Goal: Task Accomplishment & Management: Complete application form

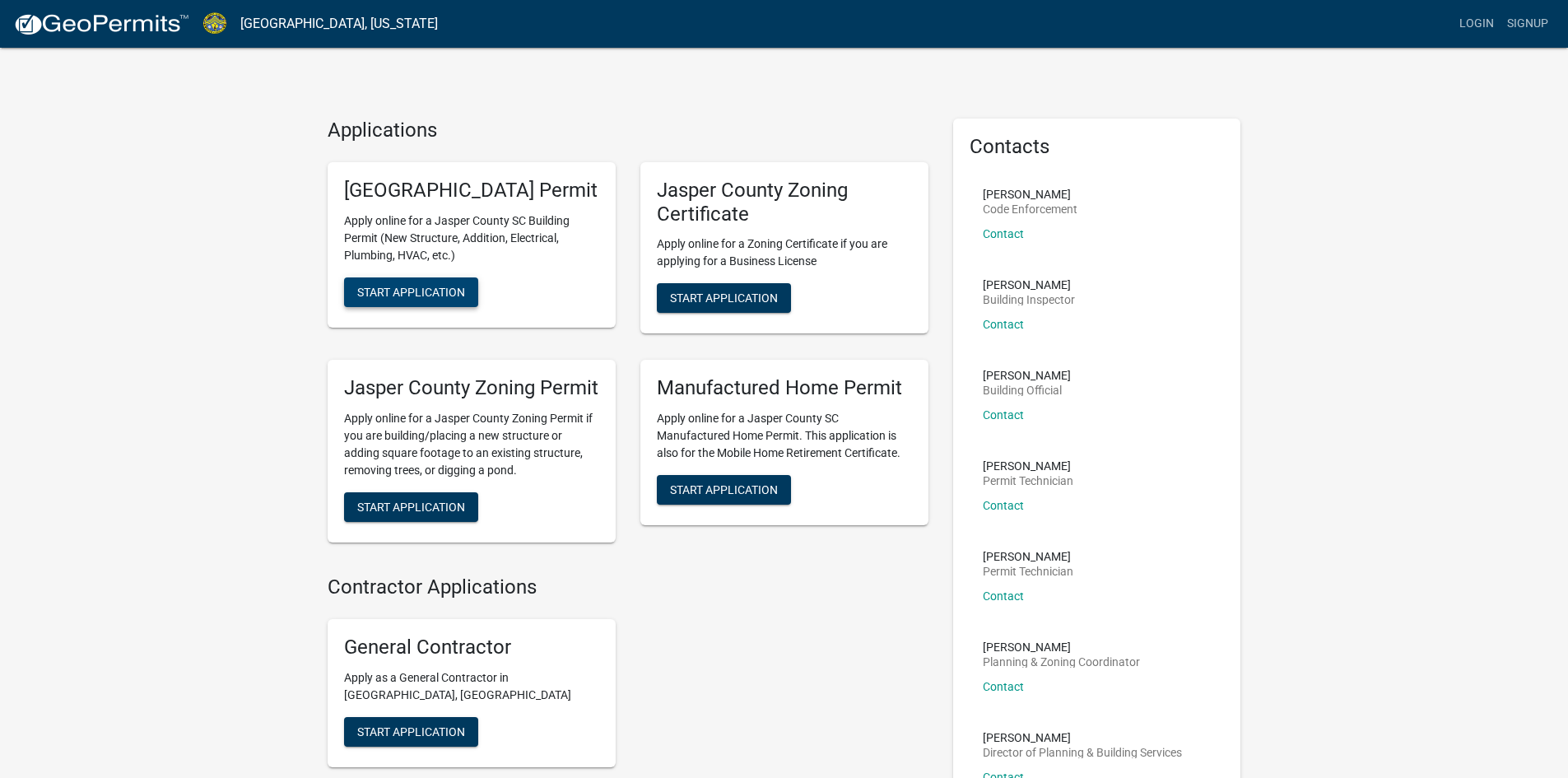
click at [400, 298] on span "Start Application" at bounding box center [411, 292] width 108 height 14
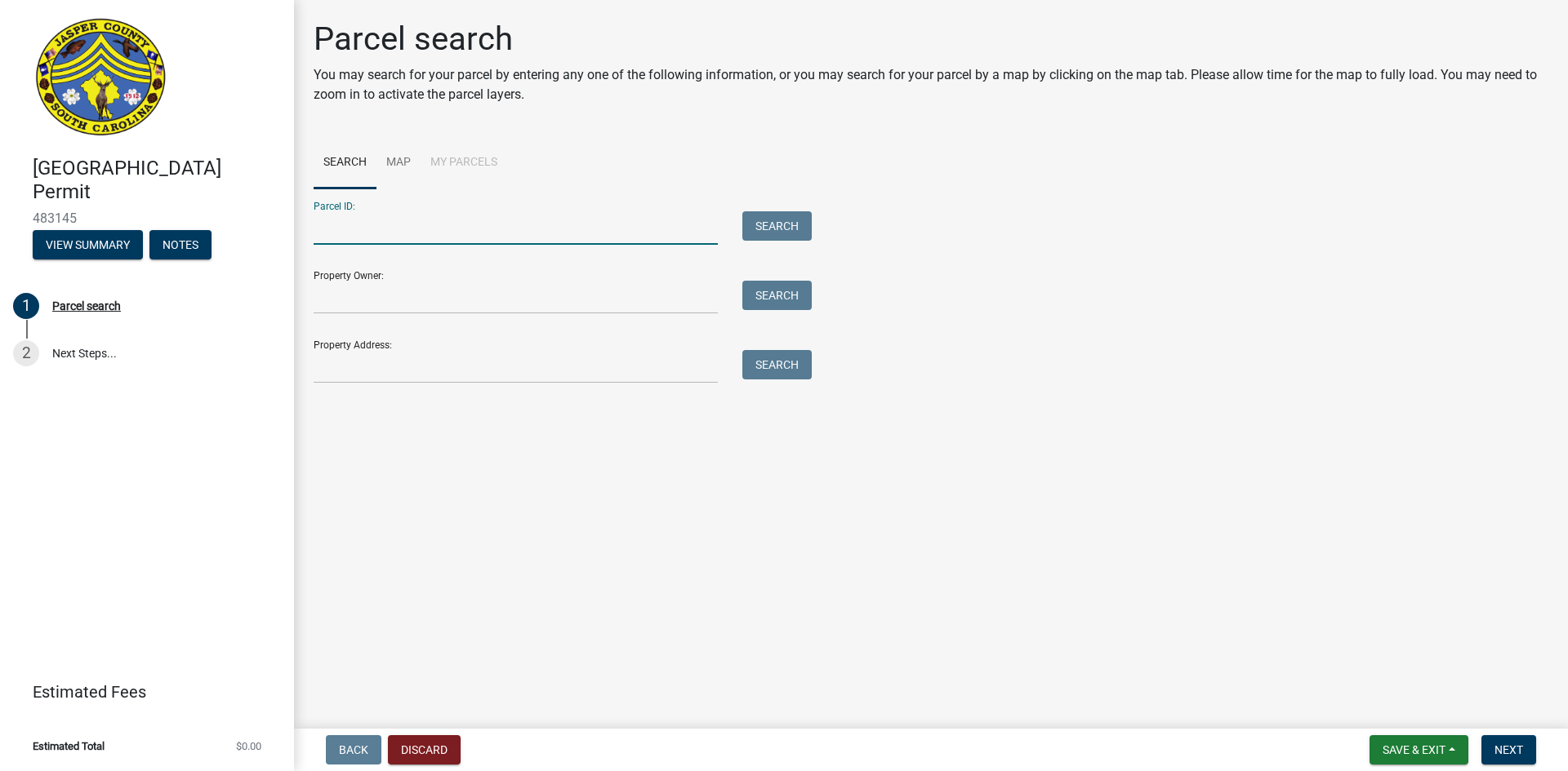
click at [369, 229] on input "Parcel ID:" at bounding box center [515, 228] width 404 height 34
click at [330, 228] on input "Parcel ID:" at bounding box center [515, 228] width 404 height 34
type input "0810001006"
click at [779, 222] on button "Search" at bounding box center [776, 226] width 69 height 29
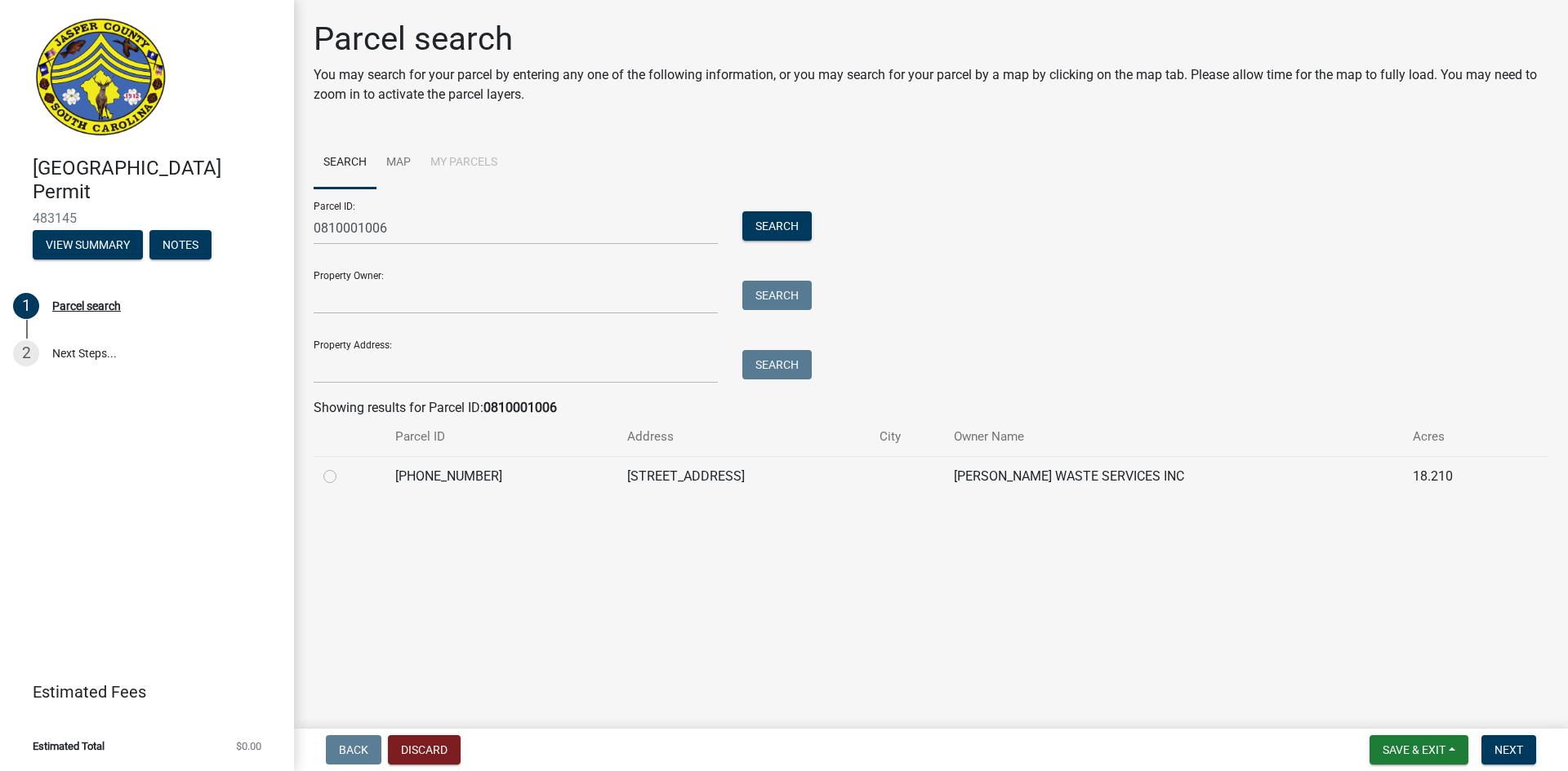
click at [343, 467] on label at bounding box center [343, 467] width 0 height 0
click at [343, 475] on input "radio" at bounding box center [348, 472] width 11 height 11
radio input "true"
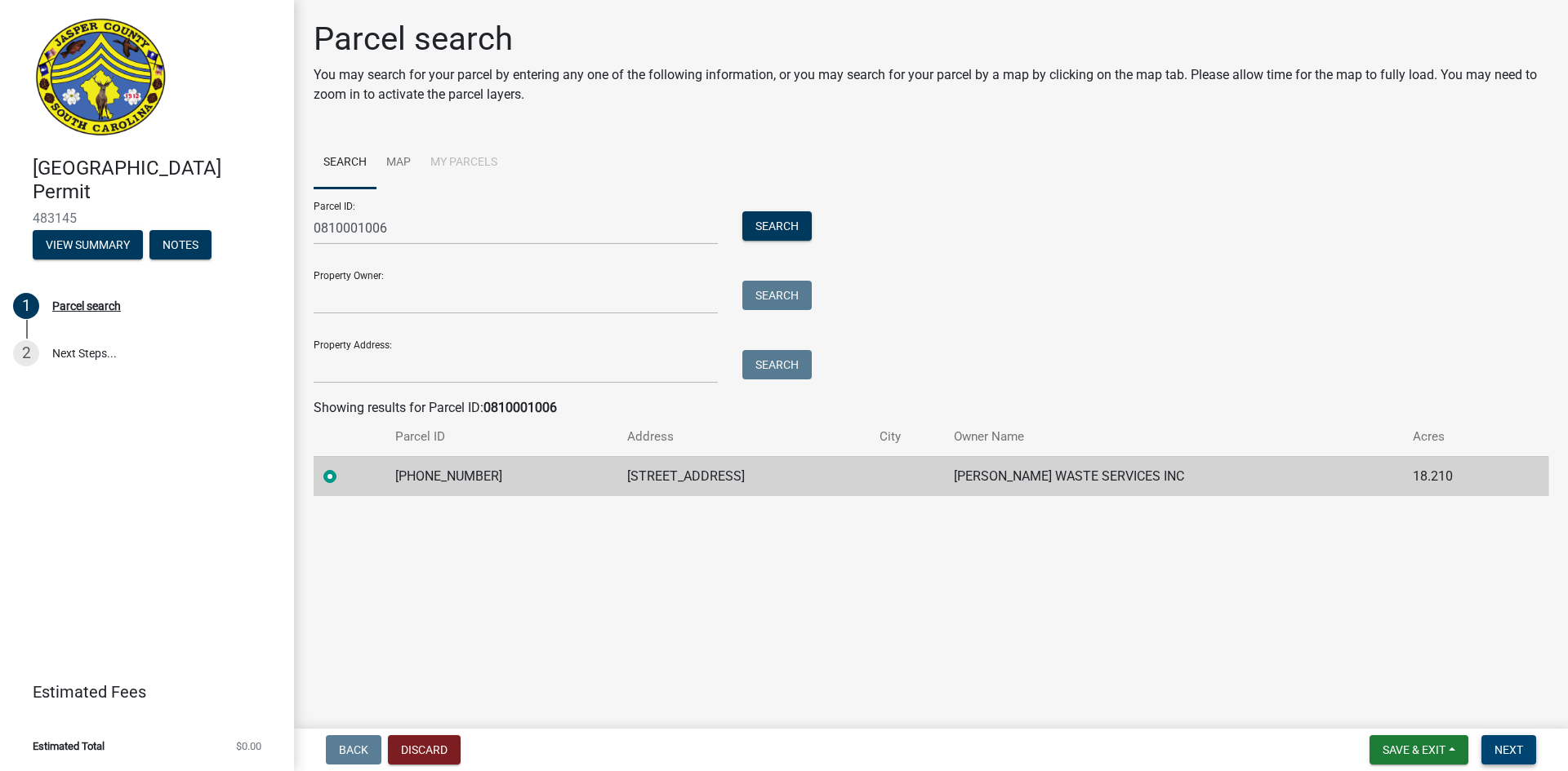
click at [1512, 746] on span "Next" at bounding box center [1508, 750] width 29 height 13
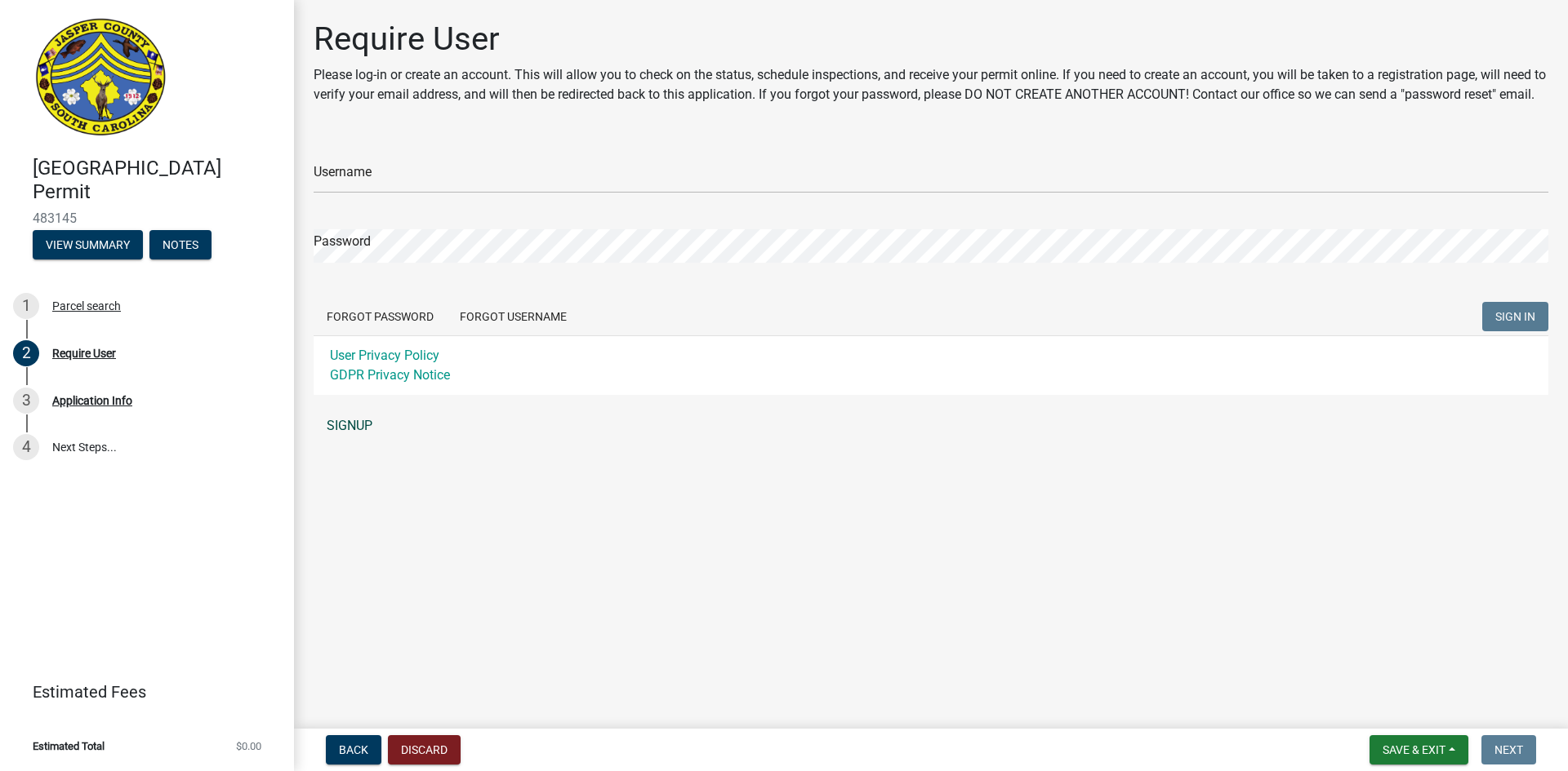
click at [355, 443] on link "SIGNUP" at bounding box center [931, 426] width 1235 height 33
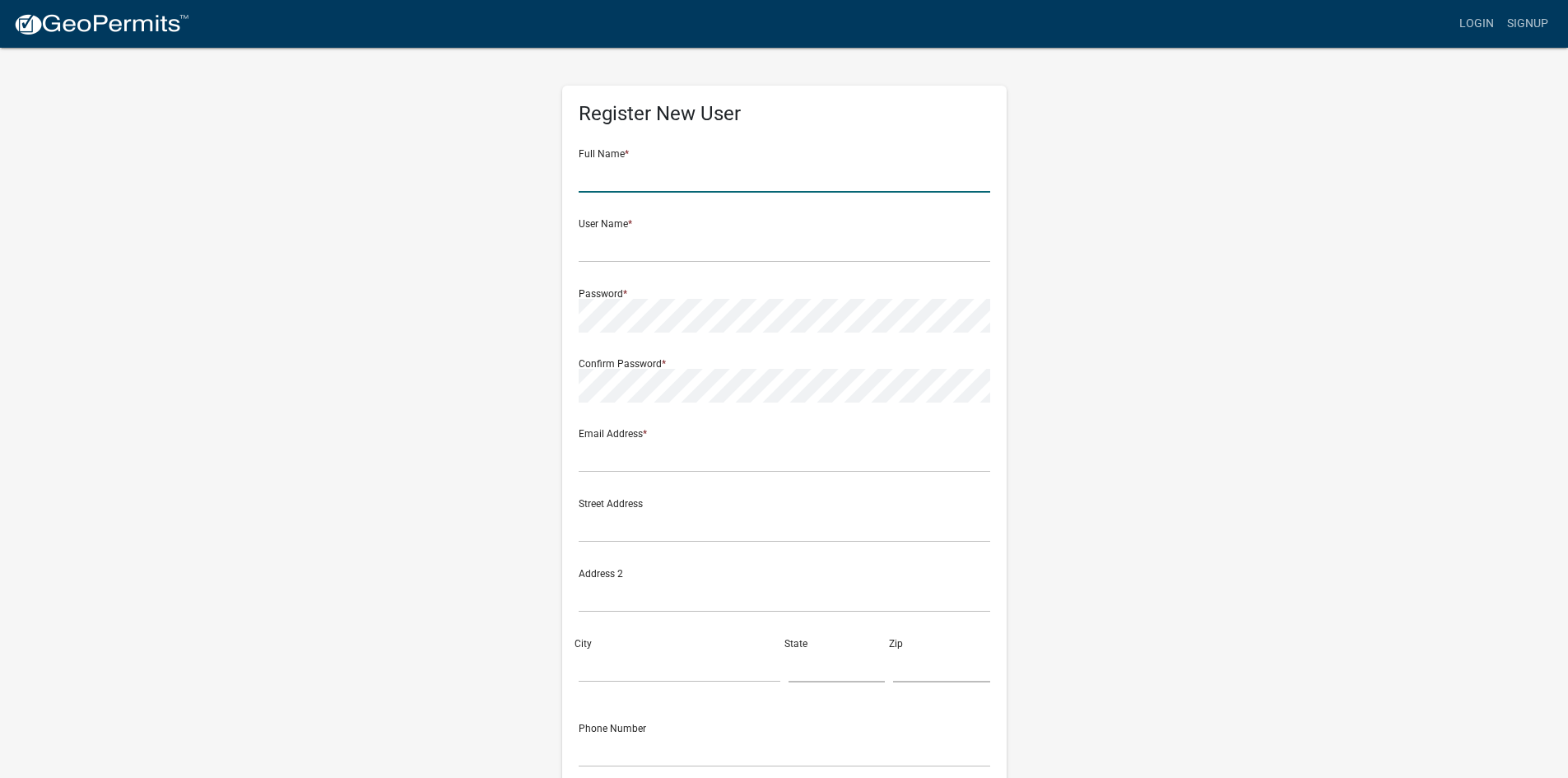
click at [657, 166] on input "text" at bounding box center [784, 176] width 412 height 34
type input "Alana Hopkins"
type input "ahopkins@adamsoutdoor.com"
type input "4845 O'Hear Avenue"
type input "North Charleston"
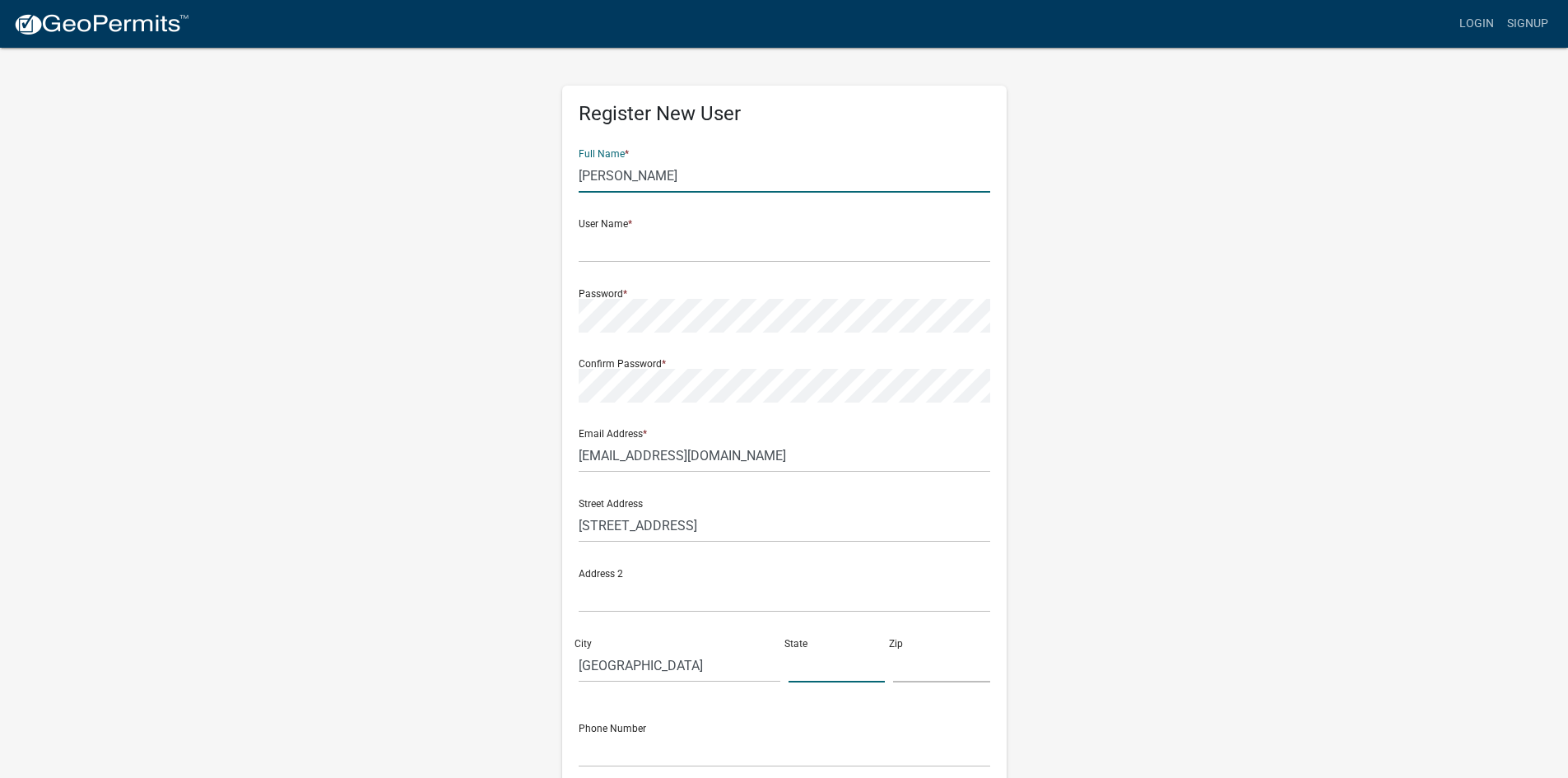
type input "SC"
type input "29405"
type input "8433762872"
click at [635, 247] on input "text" at bounding box center [784, 246] width 412 height 34
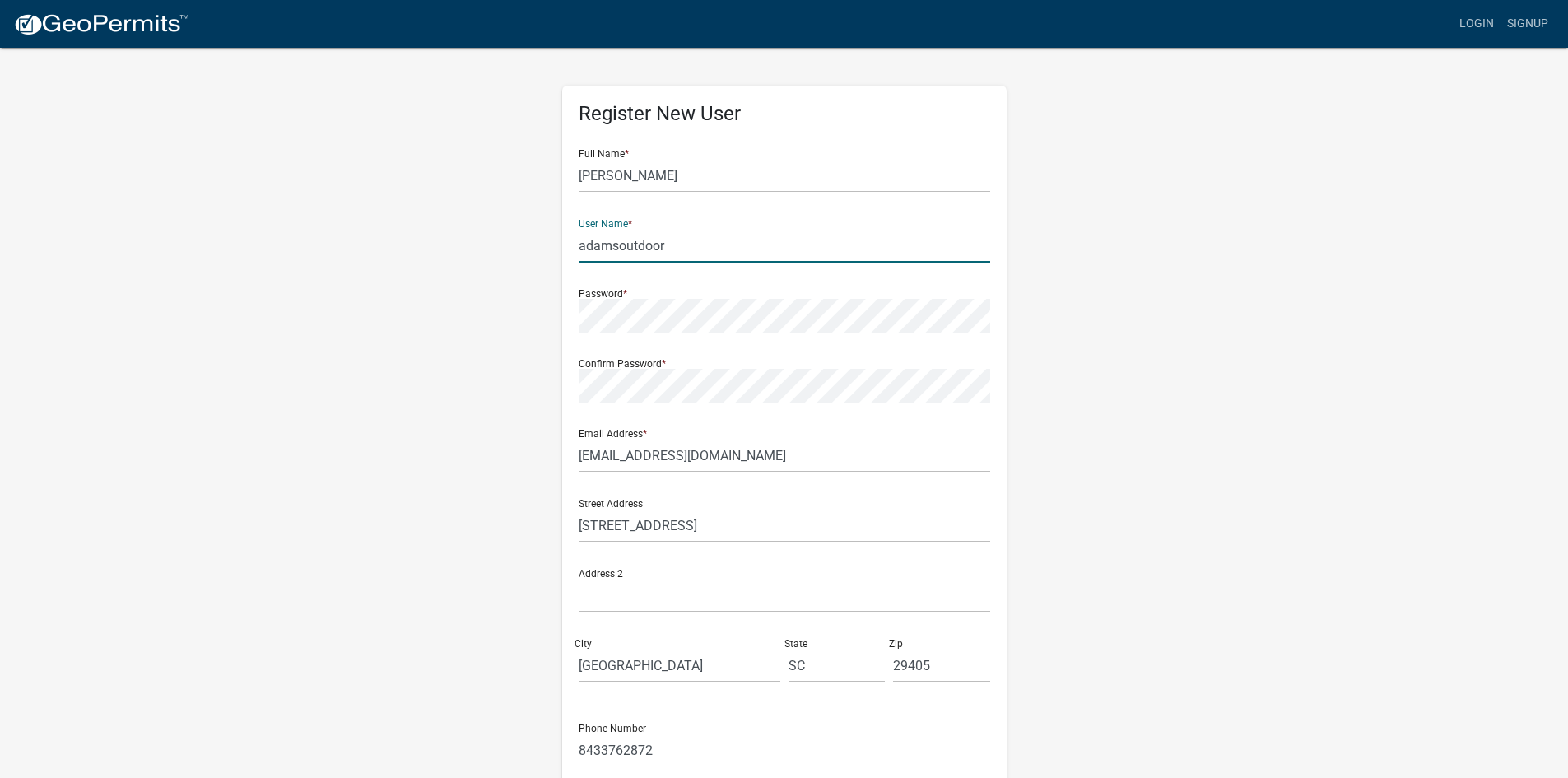
type input "adamsoutdoor"
click at [968, 561] on div "Address 2" at bounding box center [784, 584] width 412 height 57
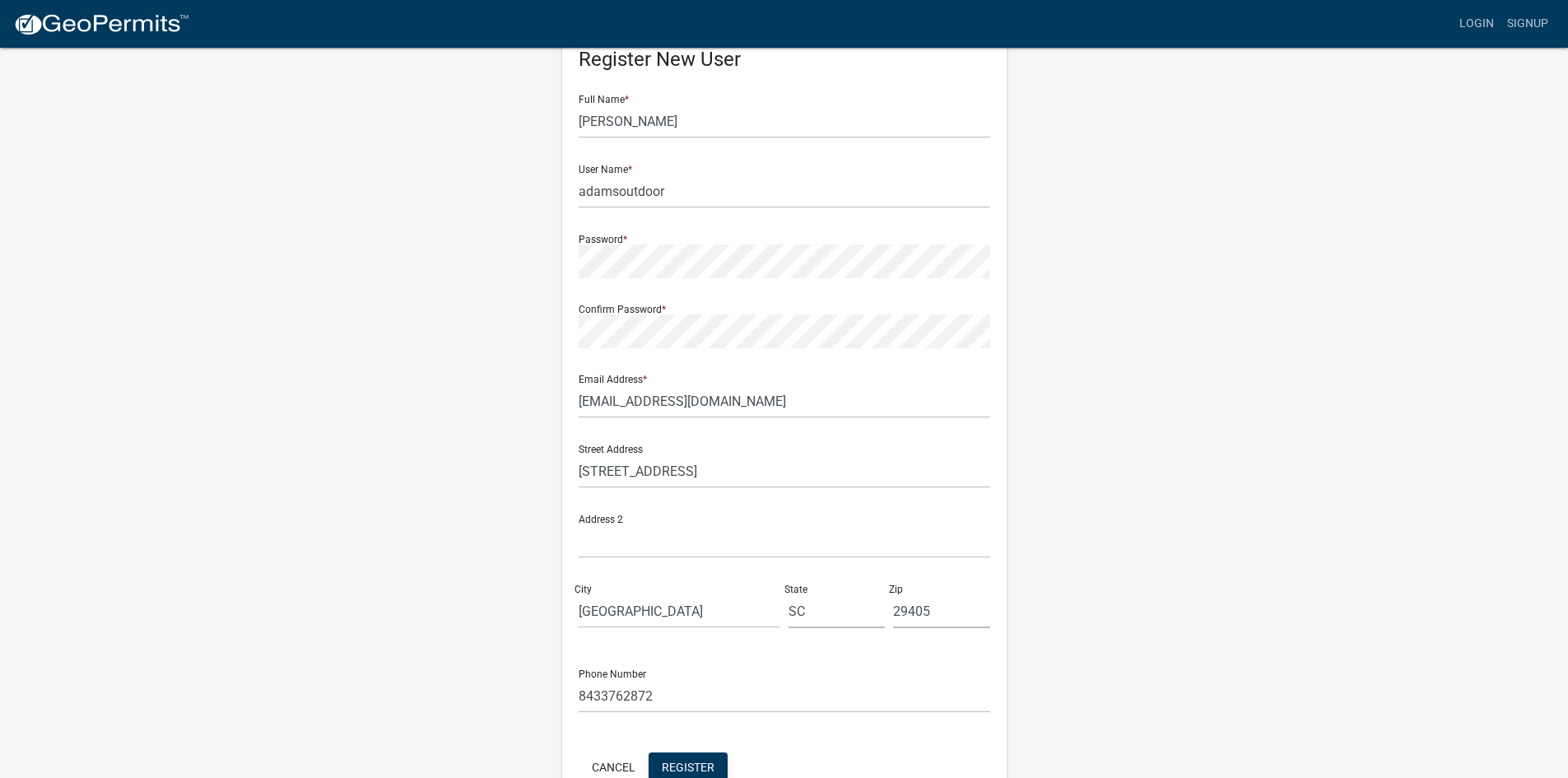
scroll to position [82, 0]
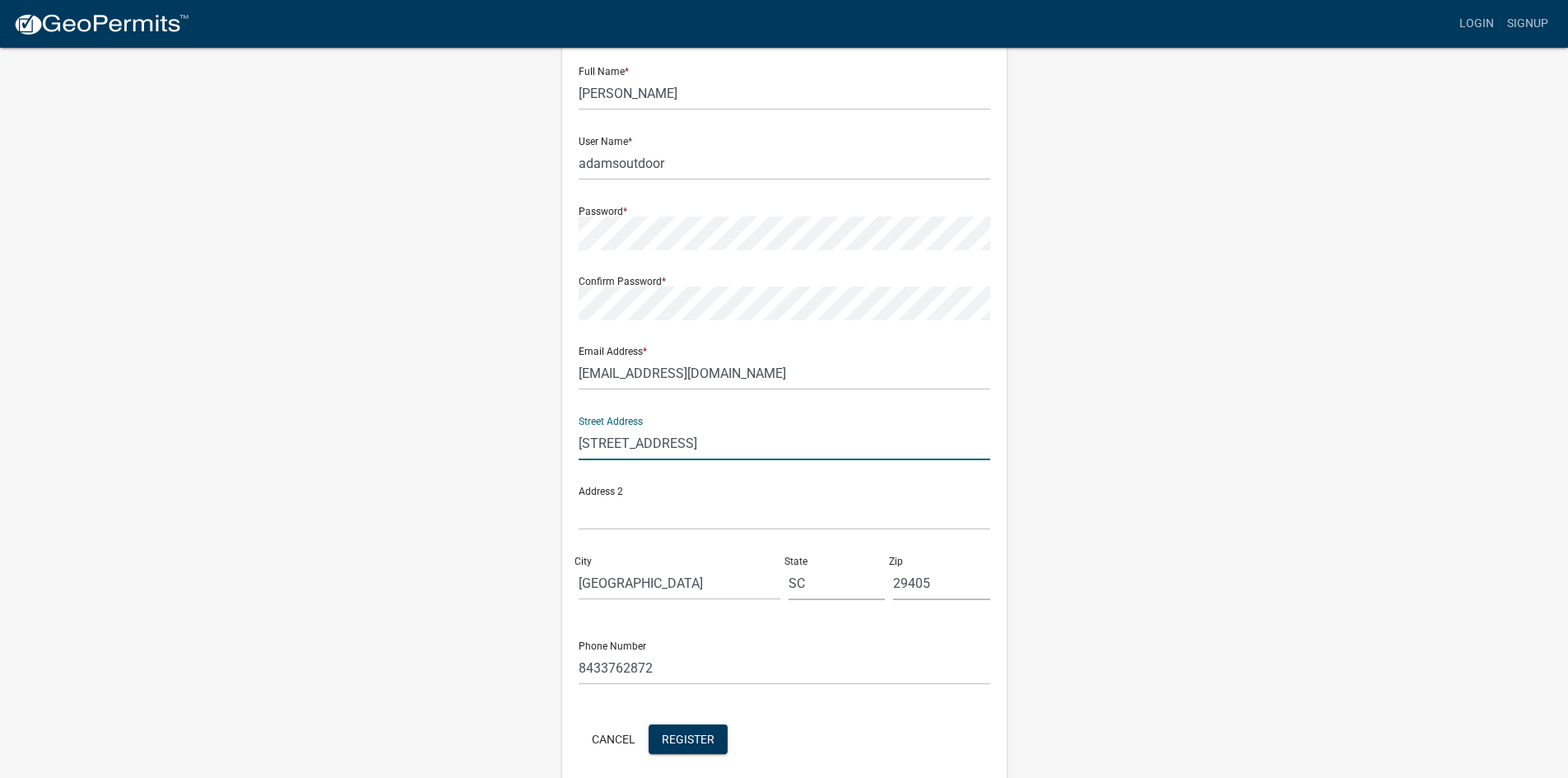
drag, startPoint x: 717, startPoint y: 436, endPoint x: 541, endPoint y: 438, distance: 176.0
click at [541, 438] on div "Register New User Full Name * Alana Hopkins User Name * adamsoutdoor Password *…" at bounding box center [784, 404] width 938 height 882
type input "174 Boardwalk Drive"
drag, startPoint x: 687, startPoint y: 582, endPoint x: 556, endPoint y: 582, distance: 131.0
click at [556, 582] on div "Register New User Full Name * Alana Hopkins User Name * adamsoutdoor Password *…" at bounding box center [784, 404] width 469 height 882
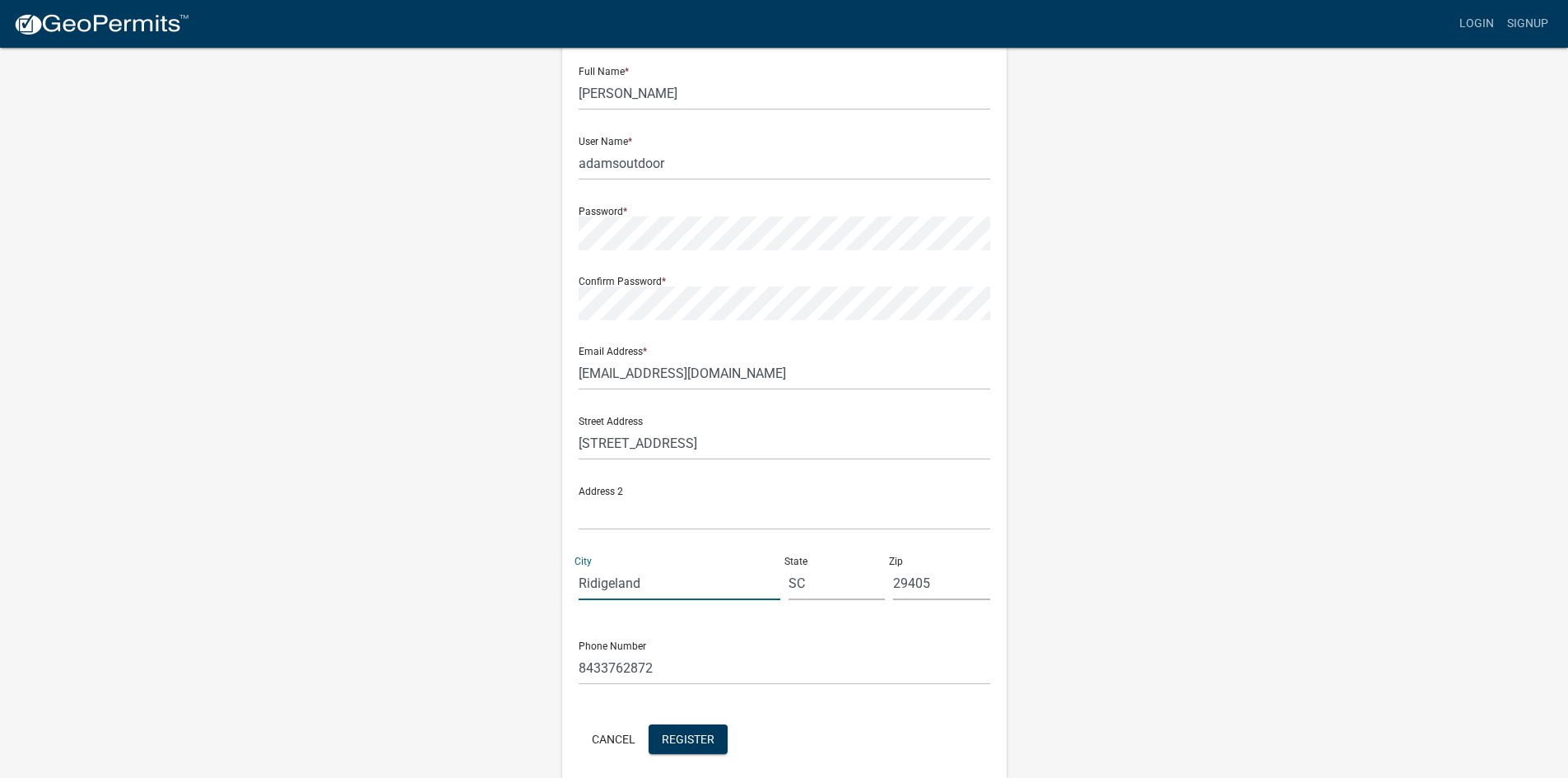
type input "Ridigeland"
type input "29936"
click at [685, 735] on span "Register" at bounding box center [688, 739] width 53 height 14
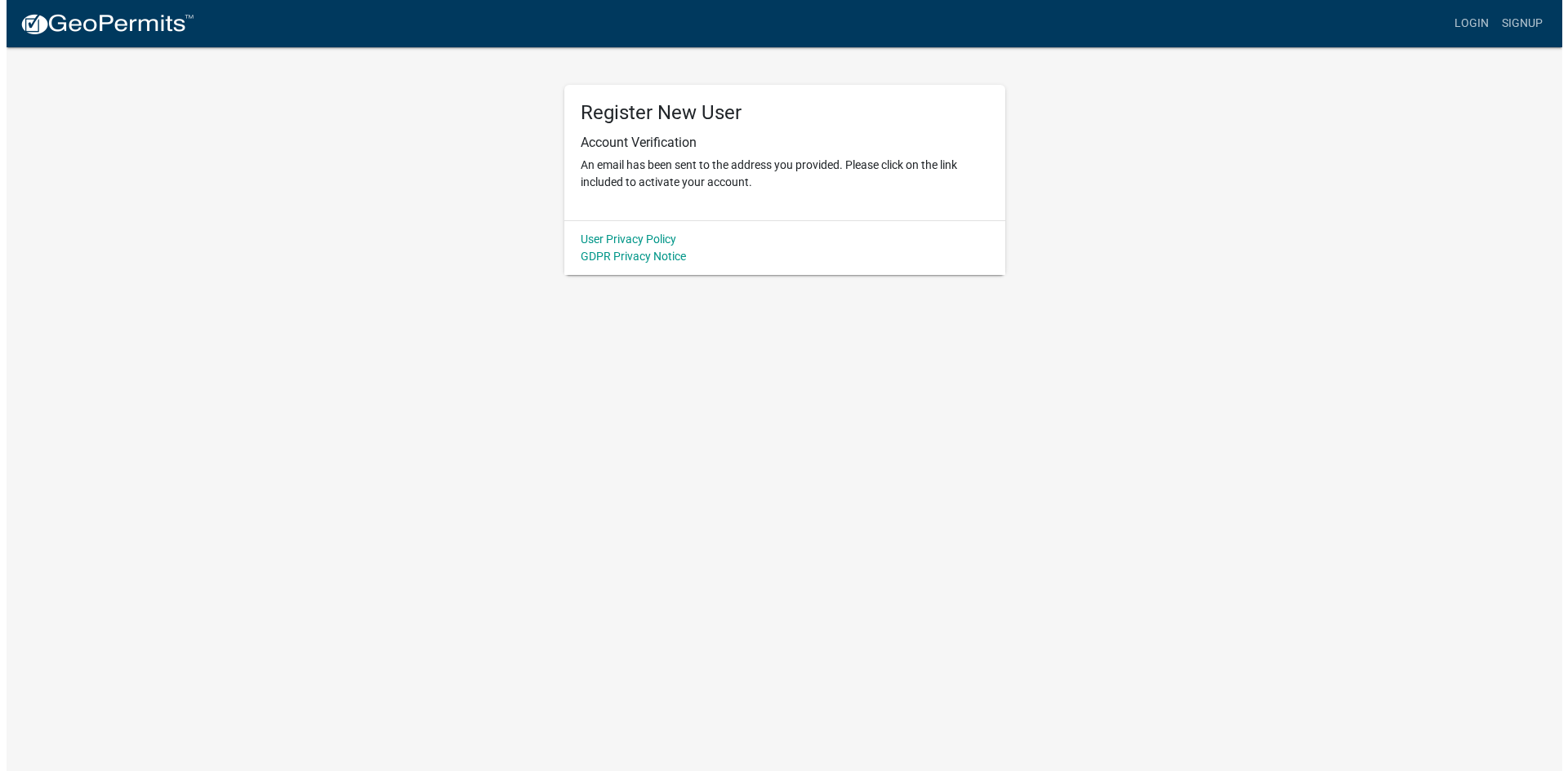
scroll to position [0, 0]
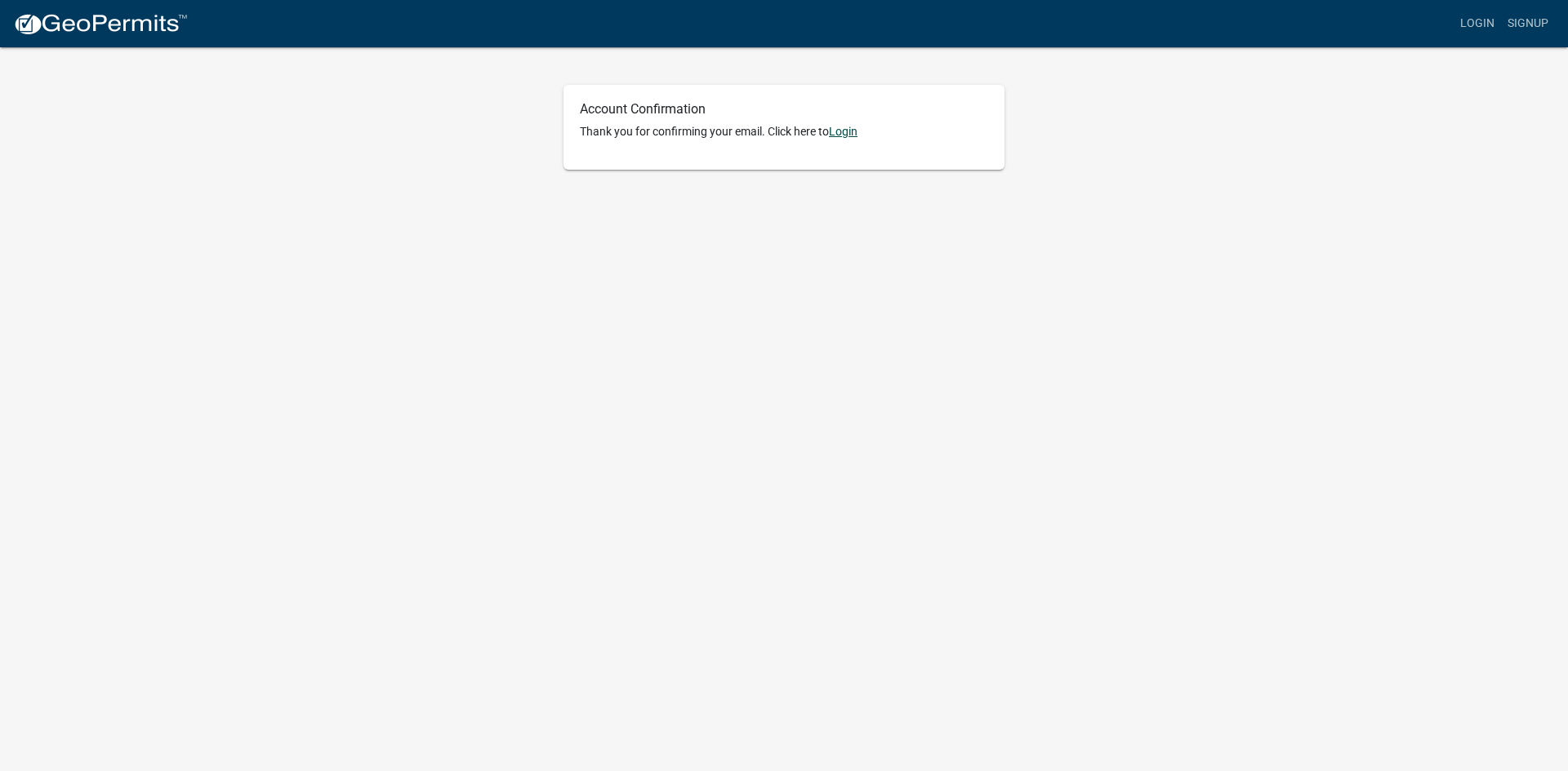
click at [849, 130] on link "Login" at bounding box center [843, 131] width 29 height 13
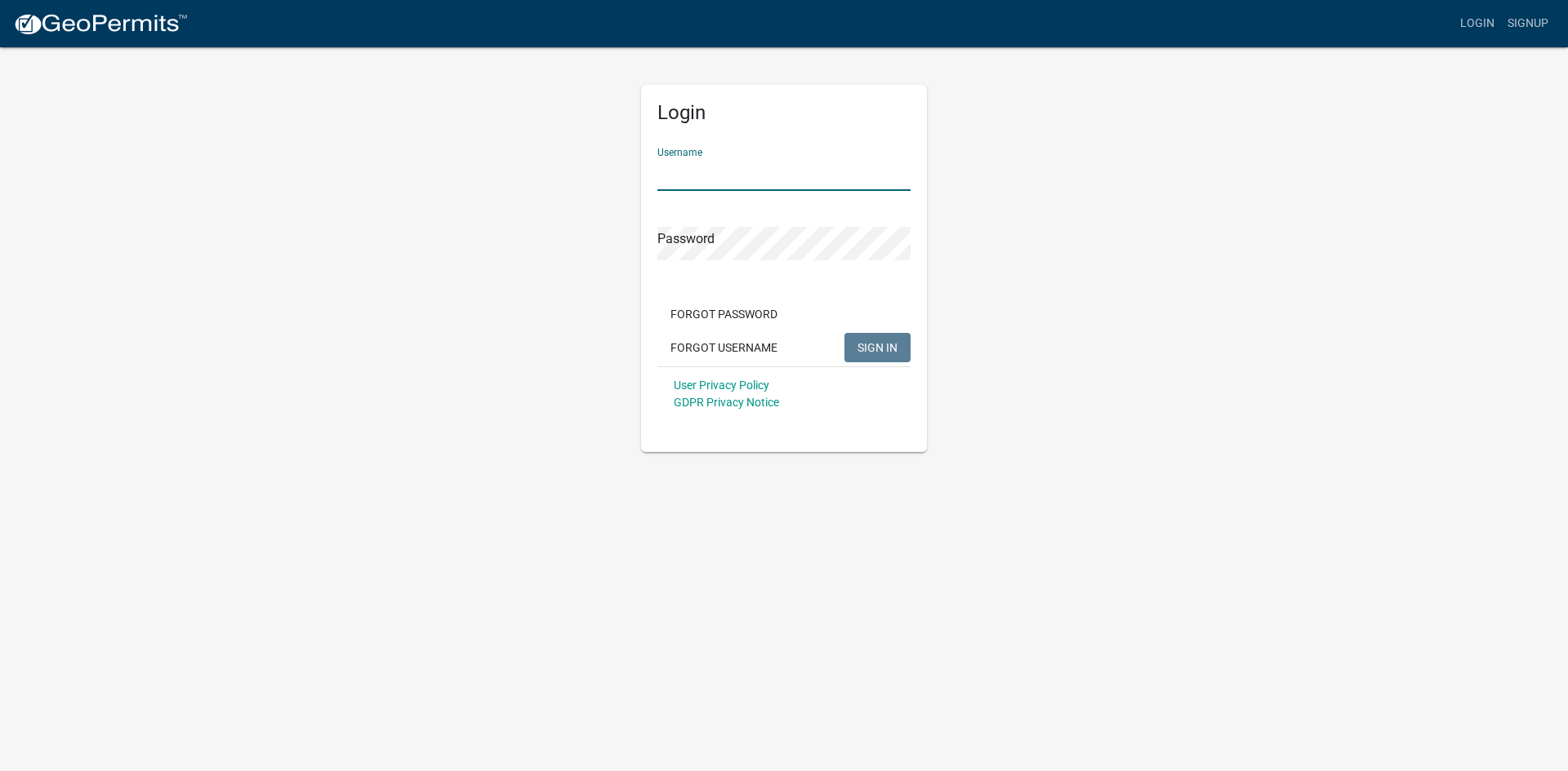
click at [744, 172] on input "Username" at bounding box center [784, 174] width 253 height 34
type input "adamsoutdoor"
click at [869, 338] on button "SIGN IN" at bounding box center [877, 348] width 67 height 29
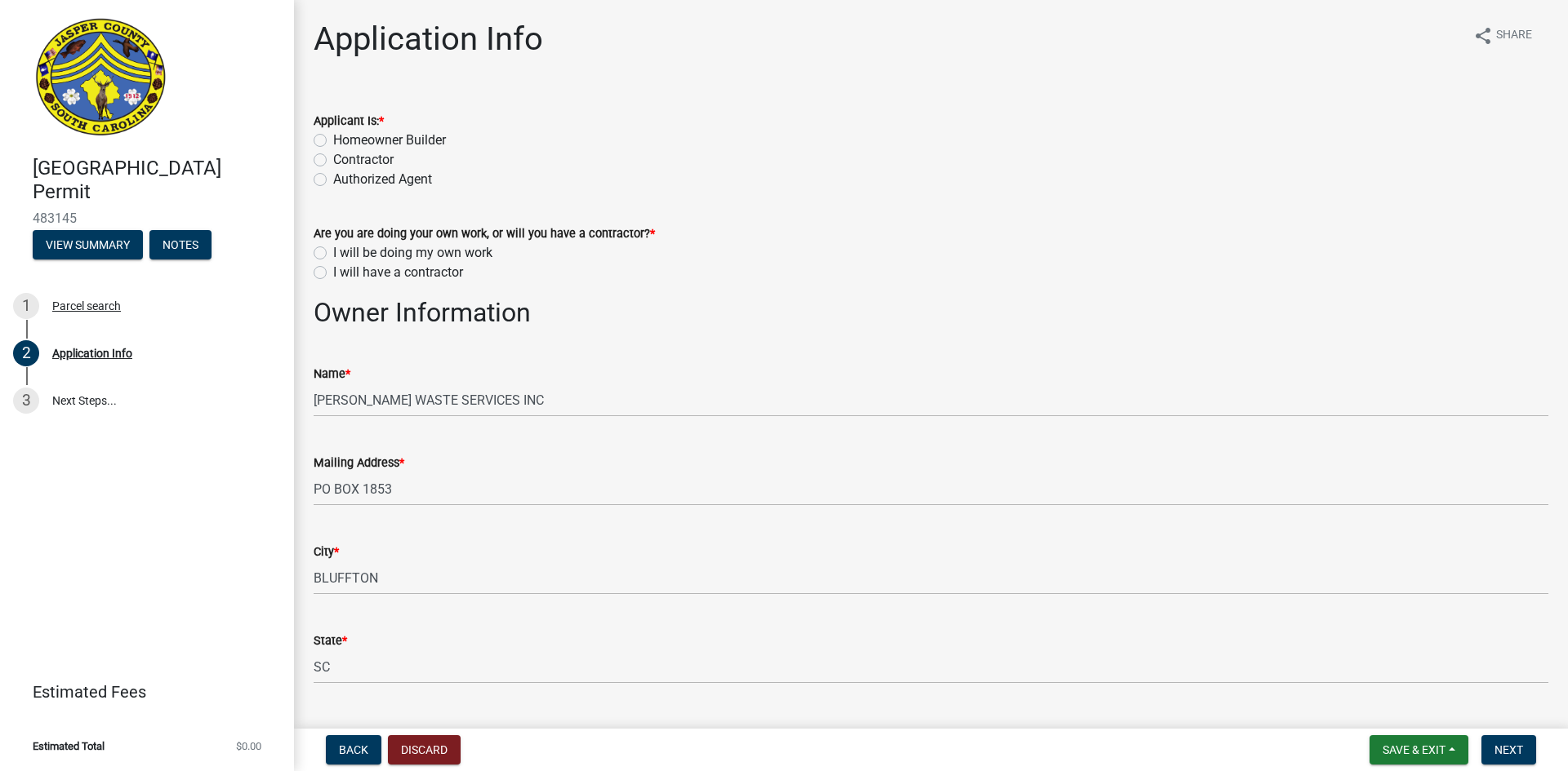
click at [333, 158] on label "Contractor" at bounding box center [364, 159] width 61 height 19
click at [333, 158] on input "Contractor" at bounding box center [339, 155] width 11 height 11
radio input "true"
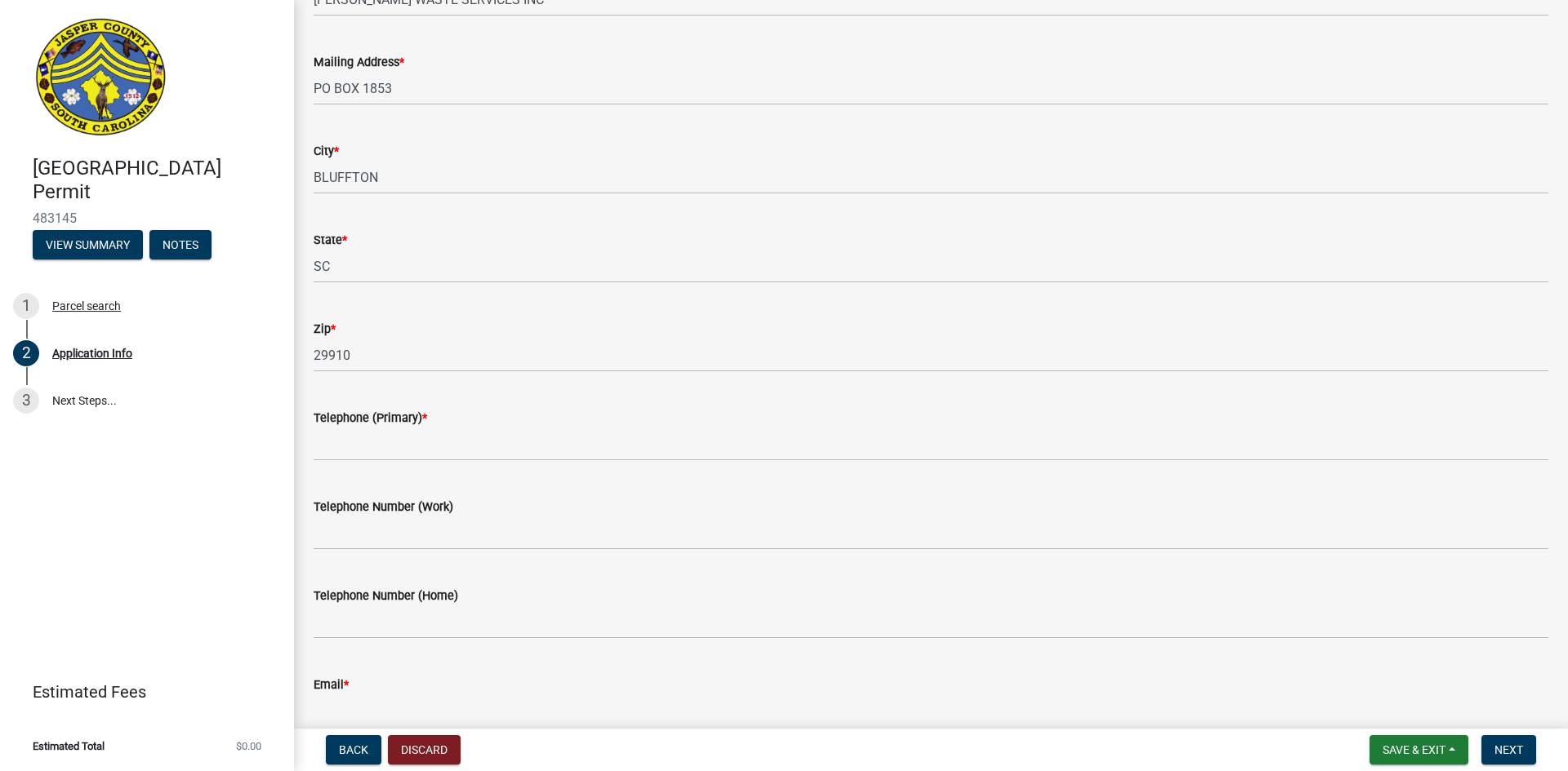
scroll to position [327, 0]
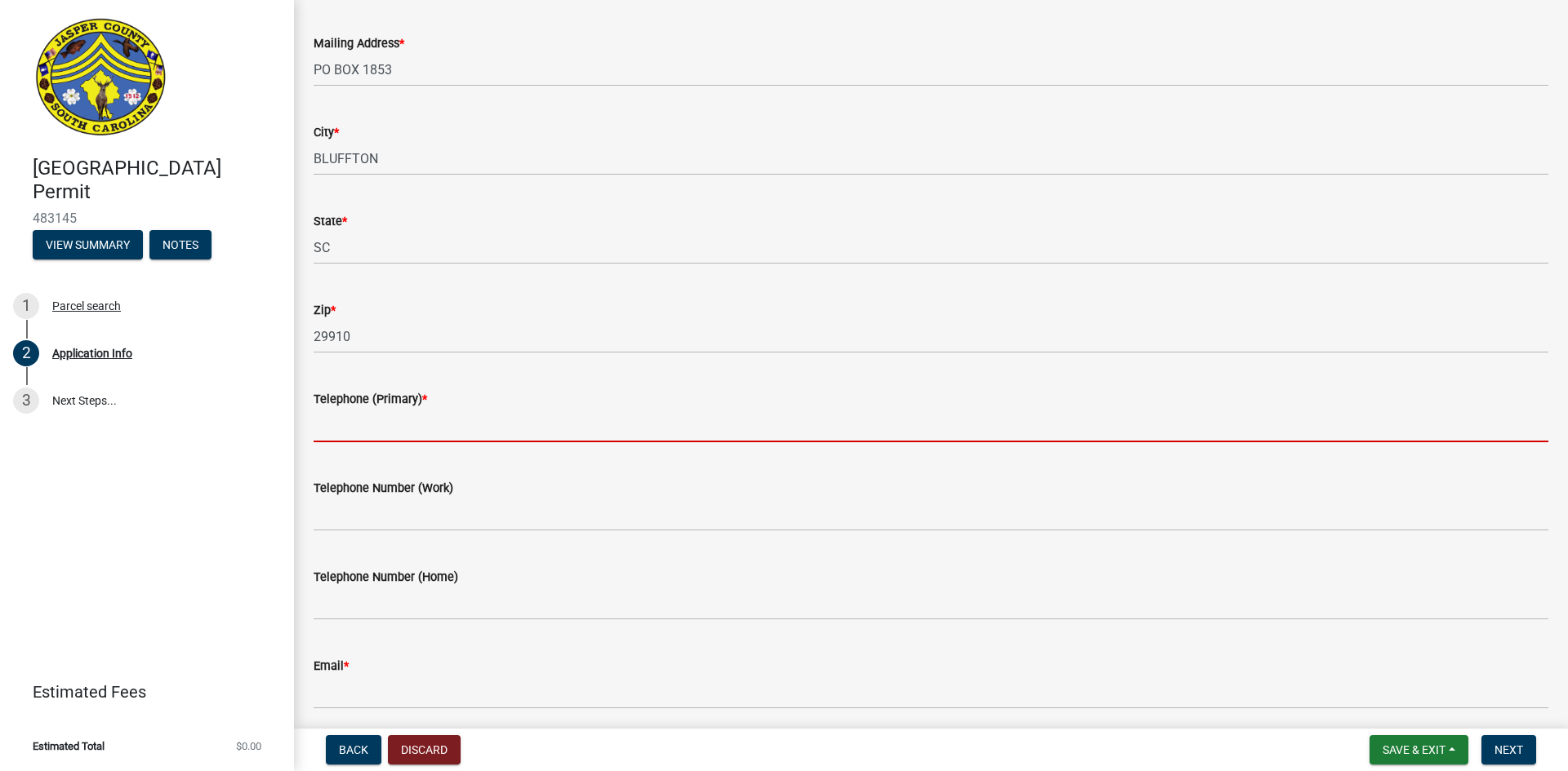
click at [338, 426] on input "Telephone (Primary) *" at bounding box center [931, 426] width 1235 height 34
click at [361, 426] on input "Telephone (Primary) *" at bounding box center [931, 426] width 1235 height 34
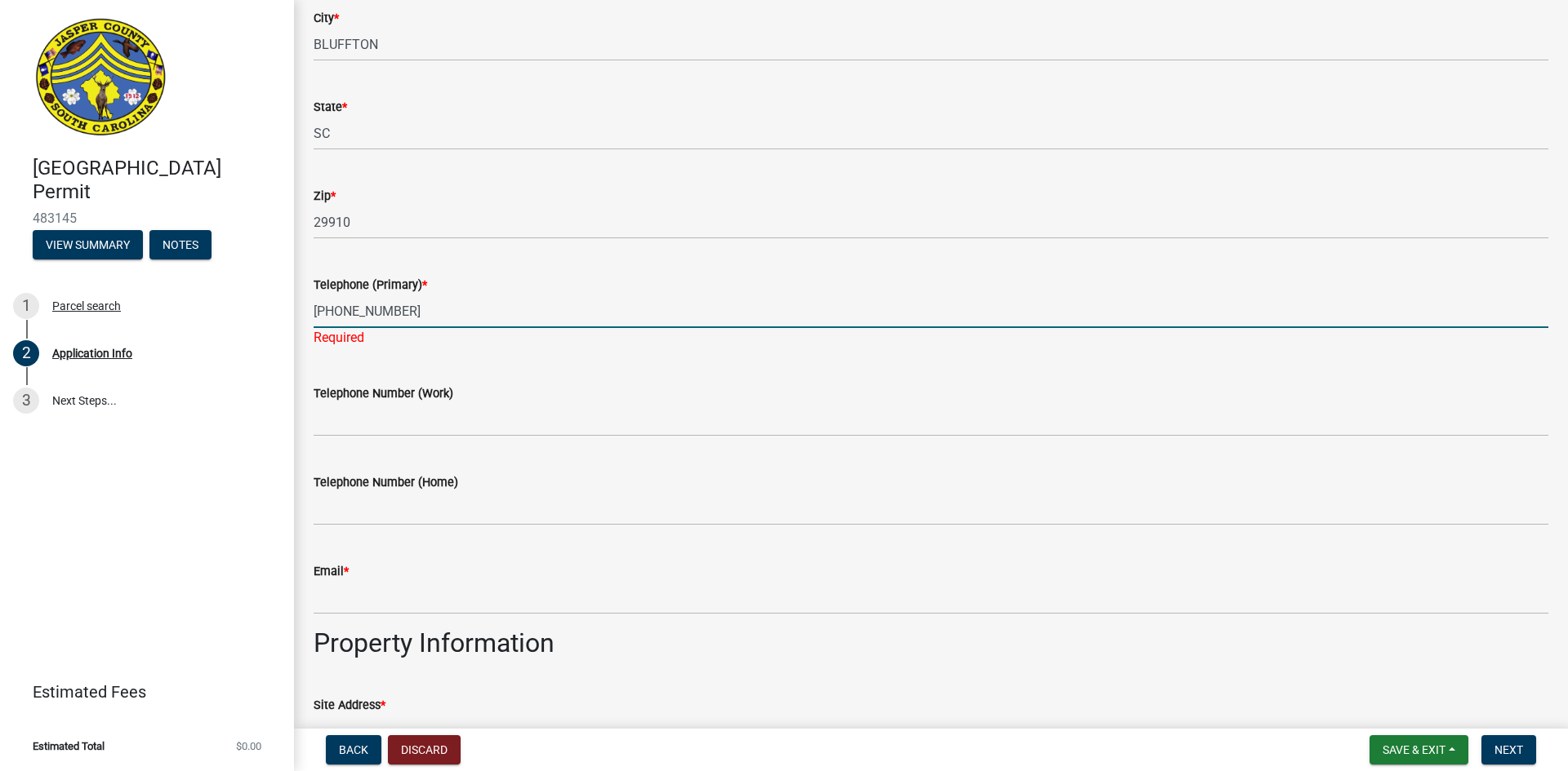
scroll to position [490, 0]
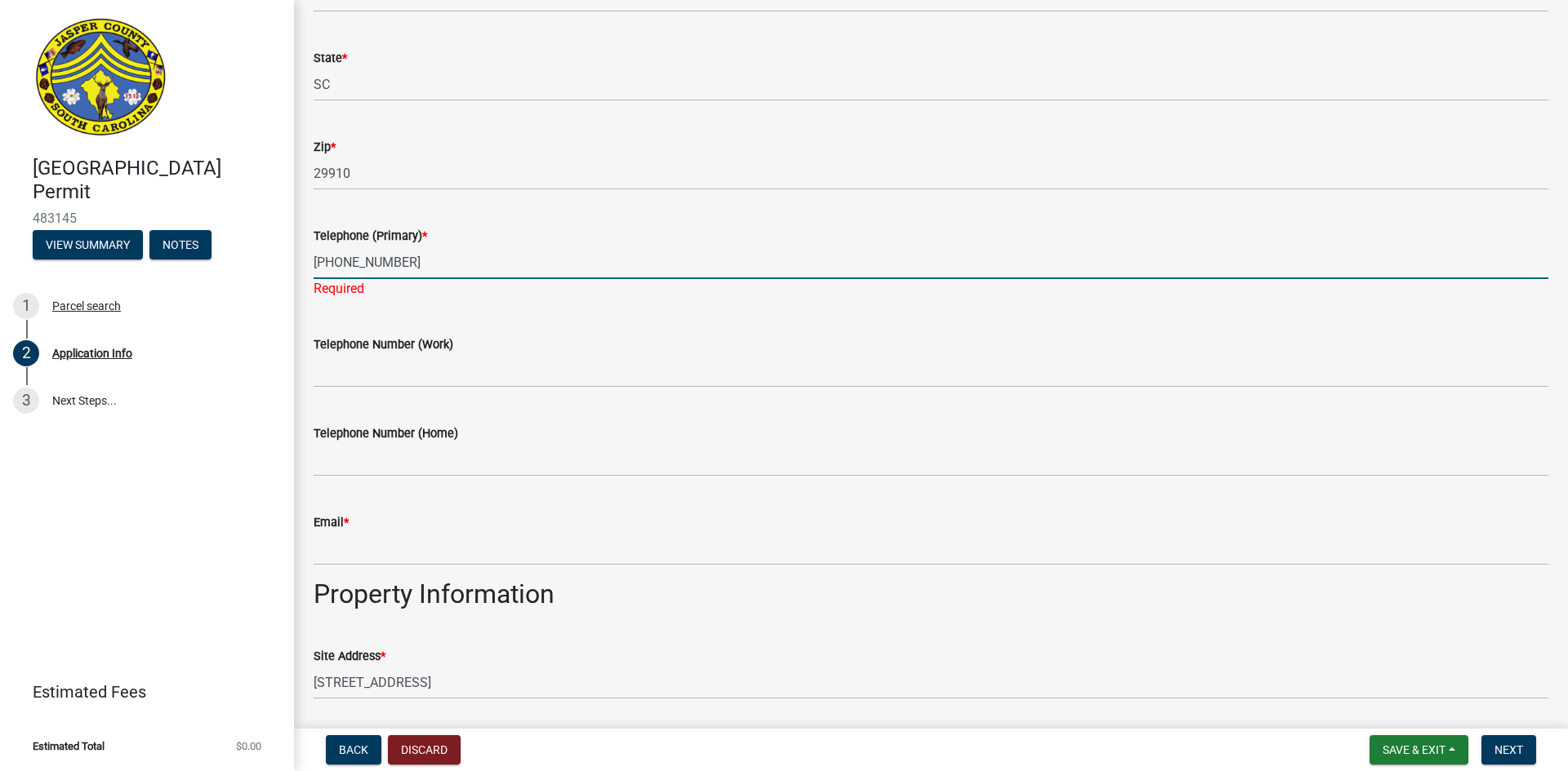
type input "843-645-7867"
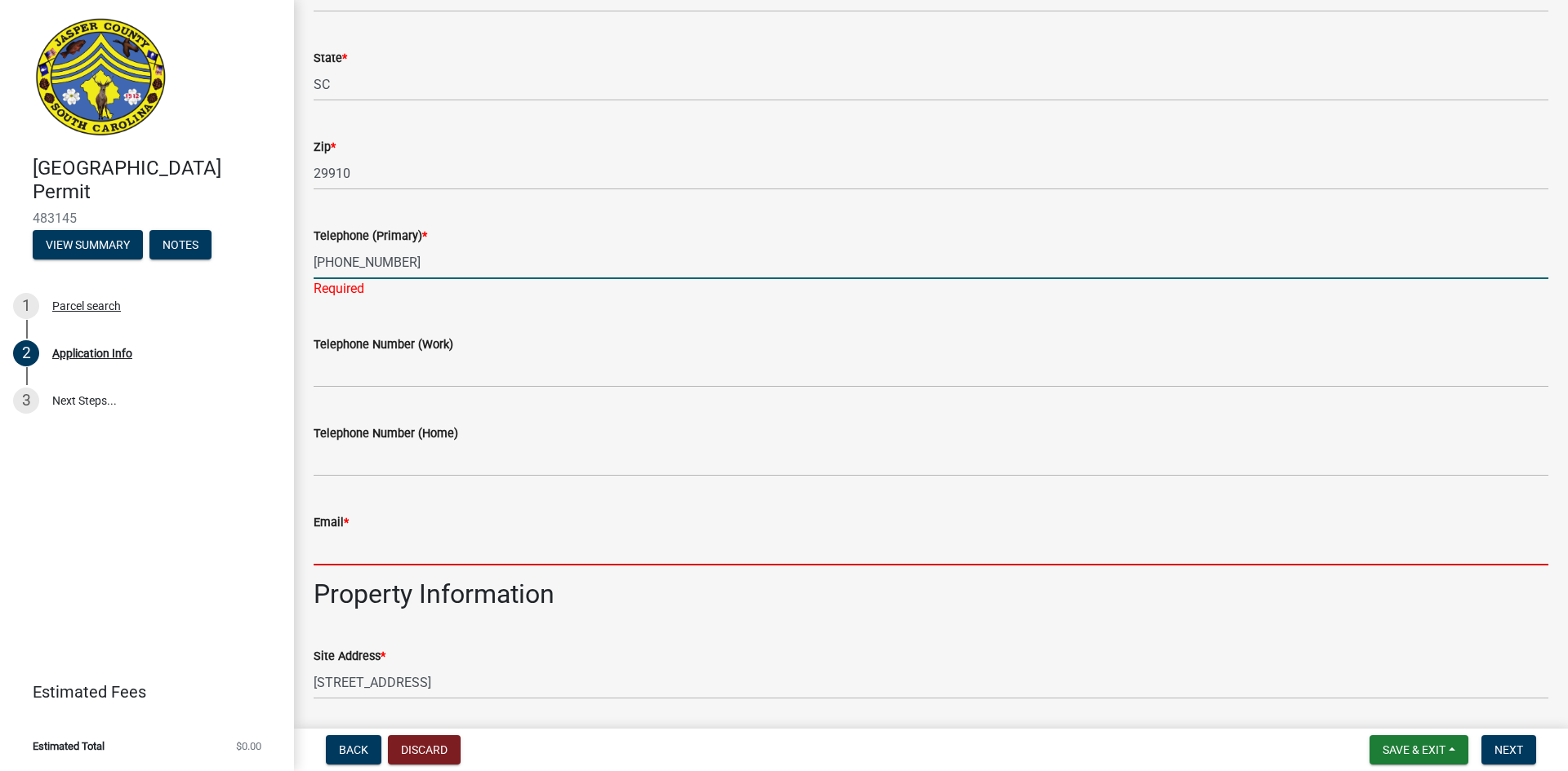
click at [360, 548] on wm-data-entity-input "Email *" at bounding box center [931, 534] width 1235 height 89
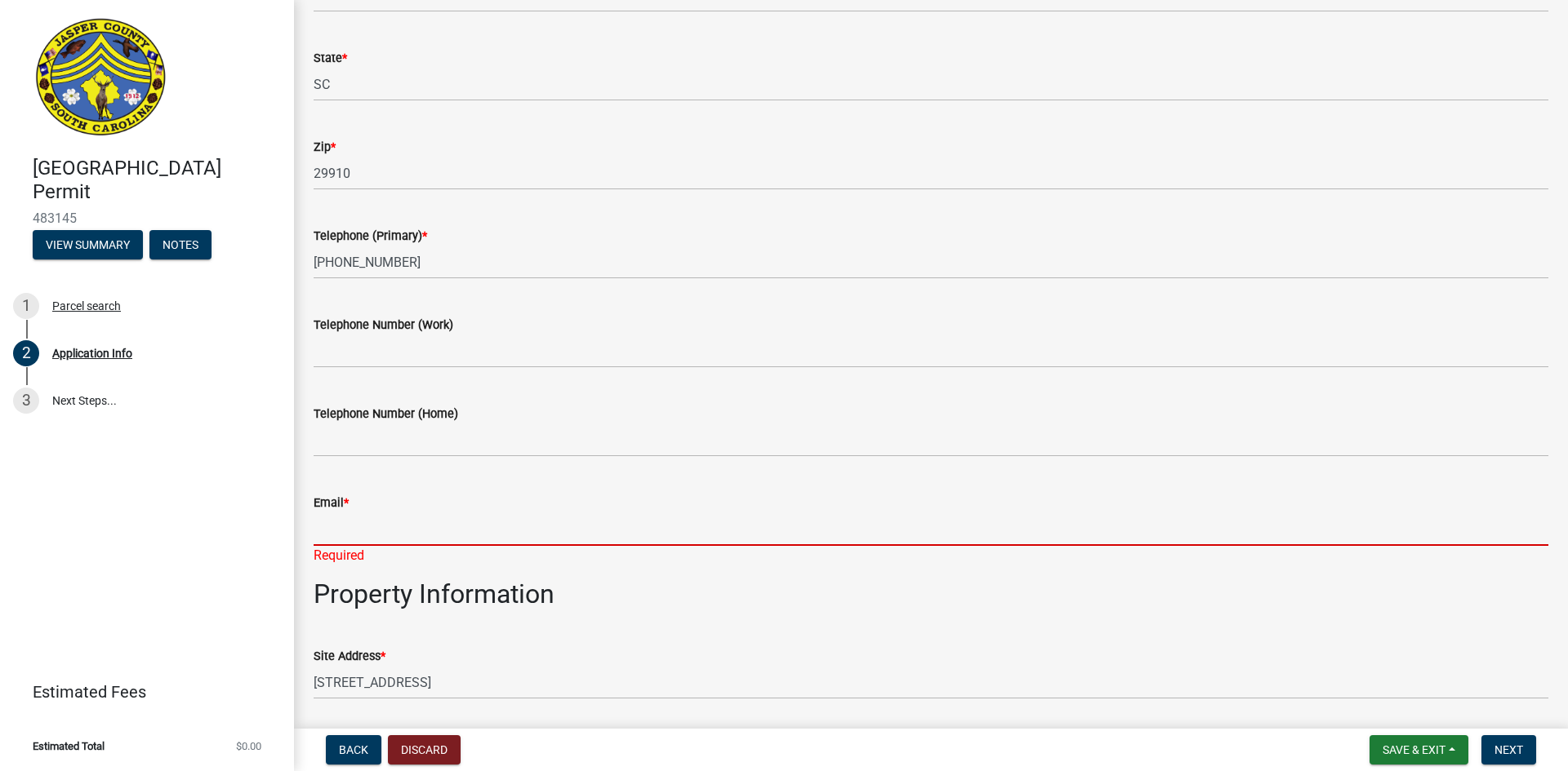
click at [328, 530] on input "Email *" at bounding box center [931, 529] width 1235 height 34
paste input "service@deglerwaste.com"
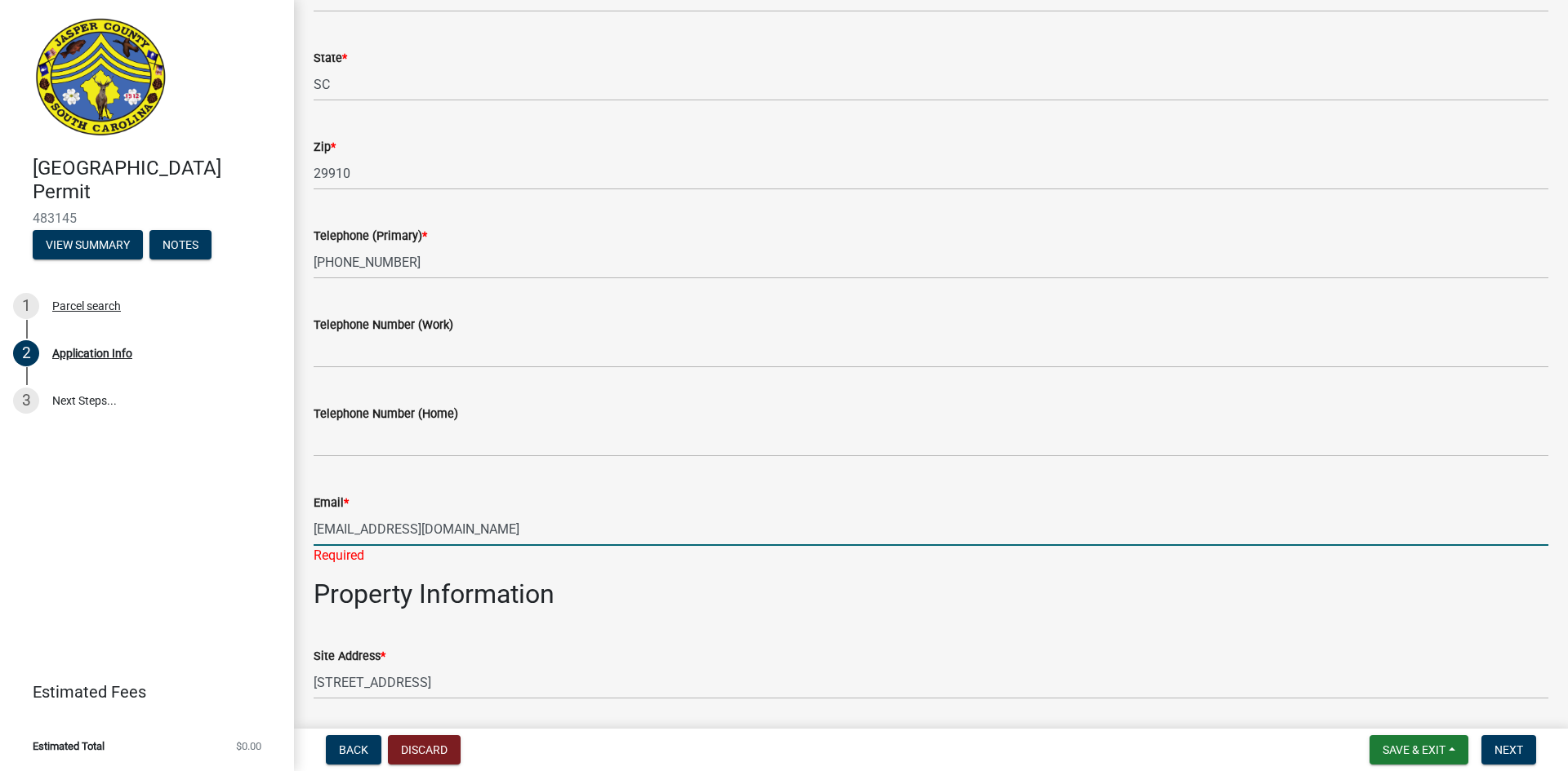
type input "service@deglerwaste.com"
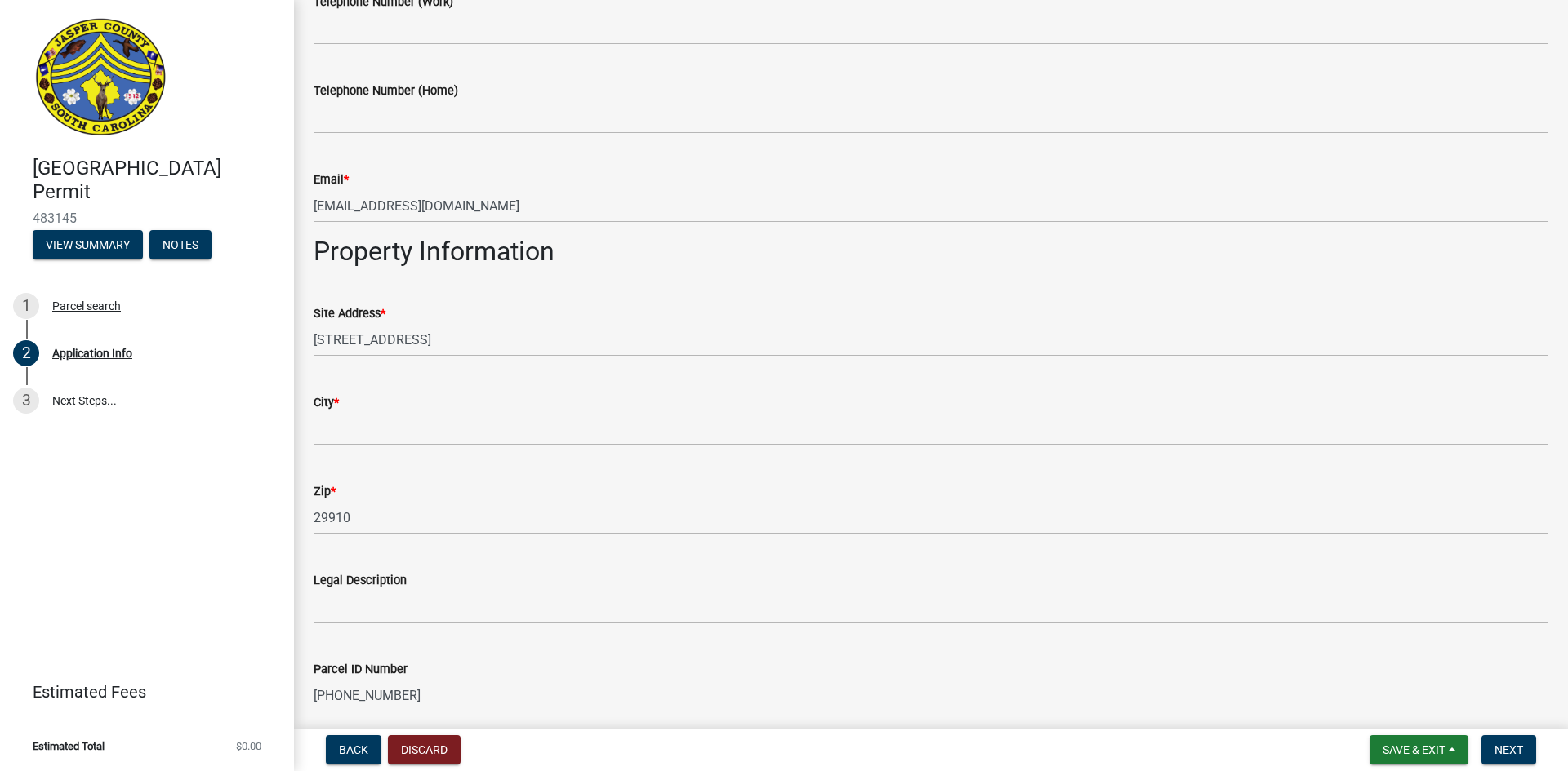
scroll to position [816, 0]
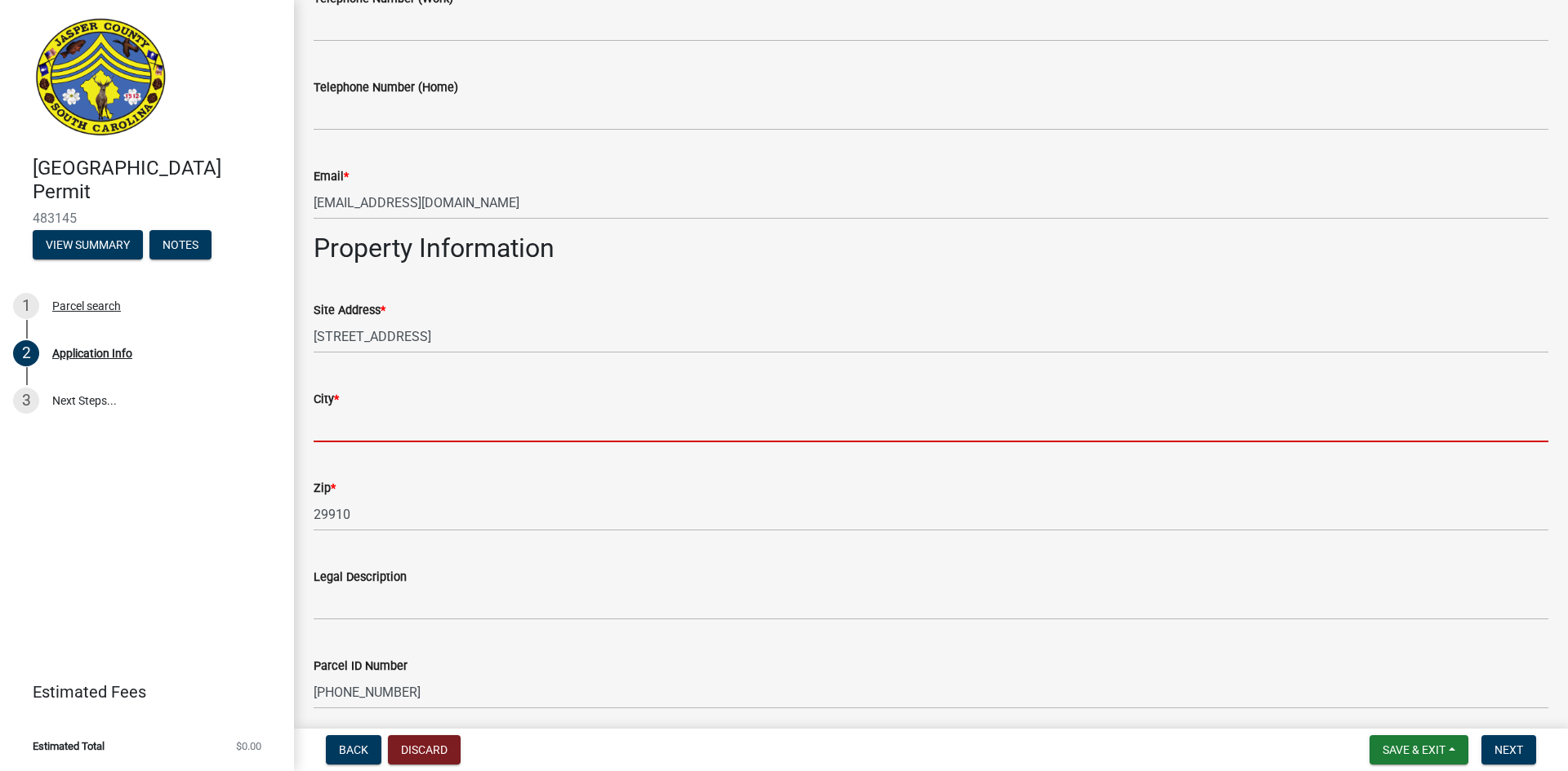
click at [330, 423] on input "City *" at bounding box center [931, 426] width 1235 height 34
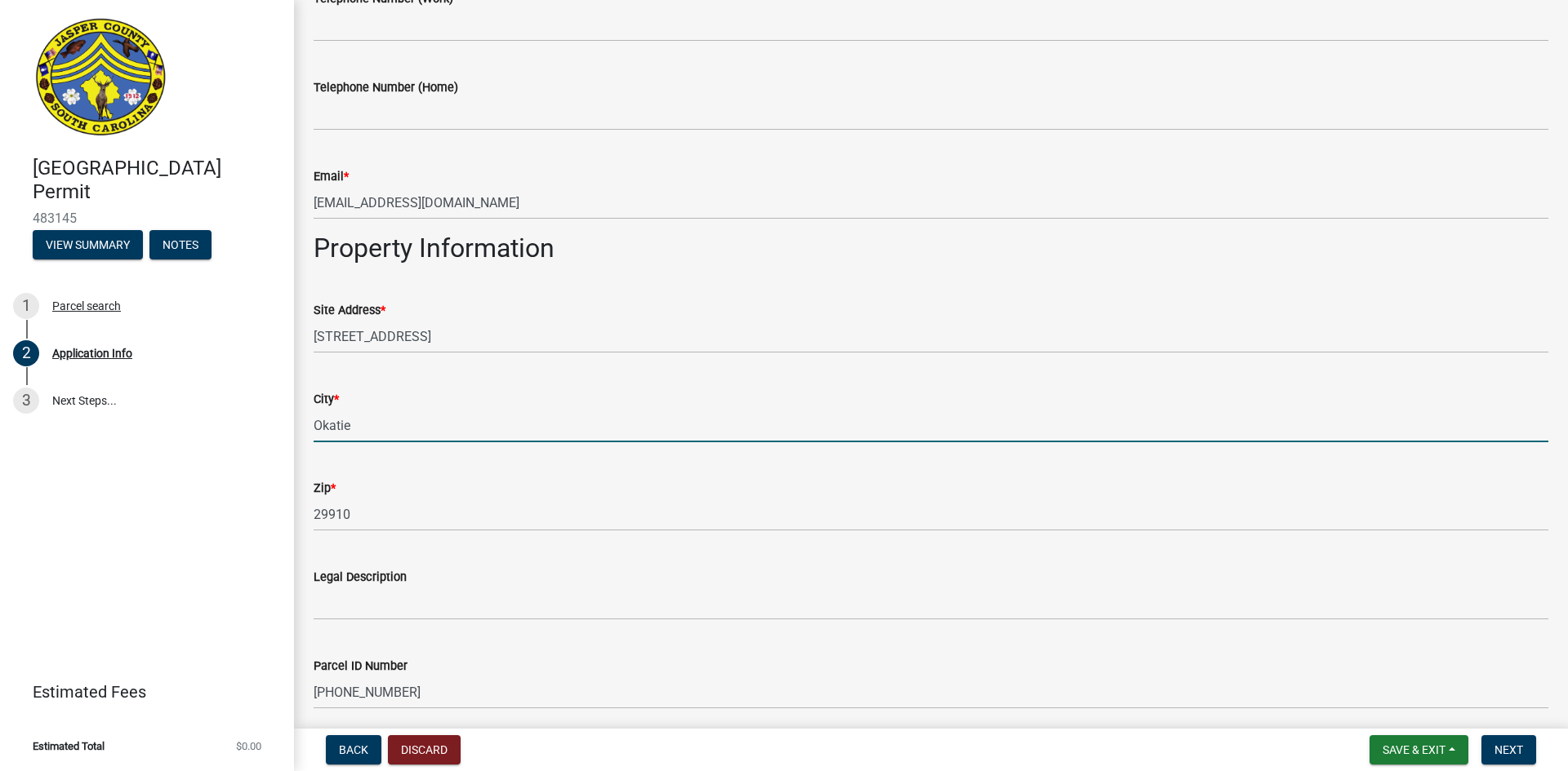
type input "Okatie"
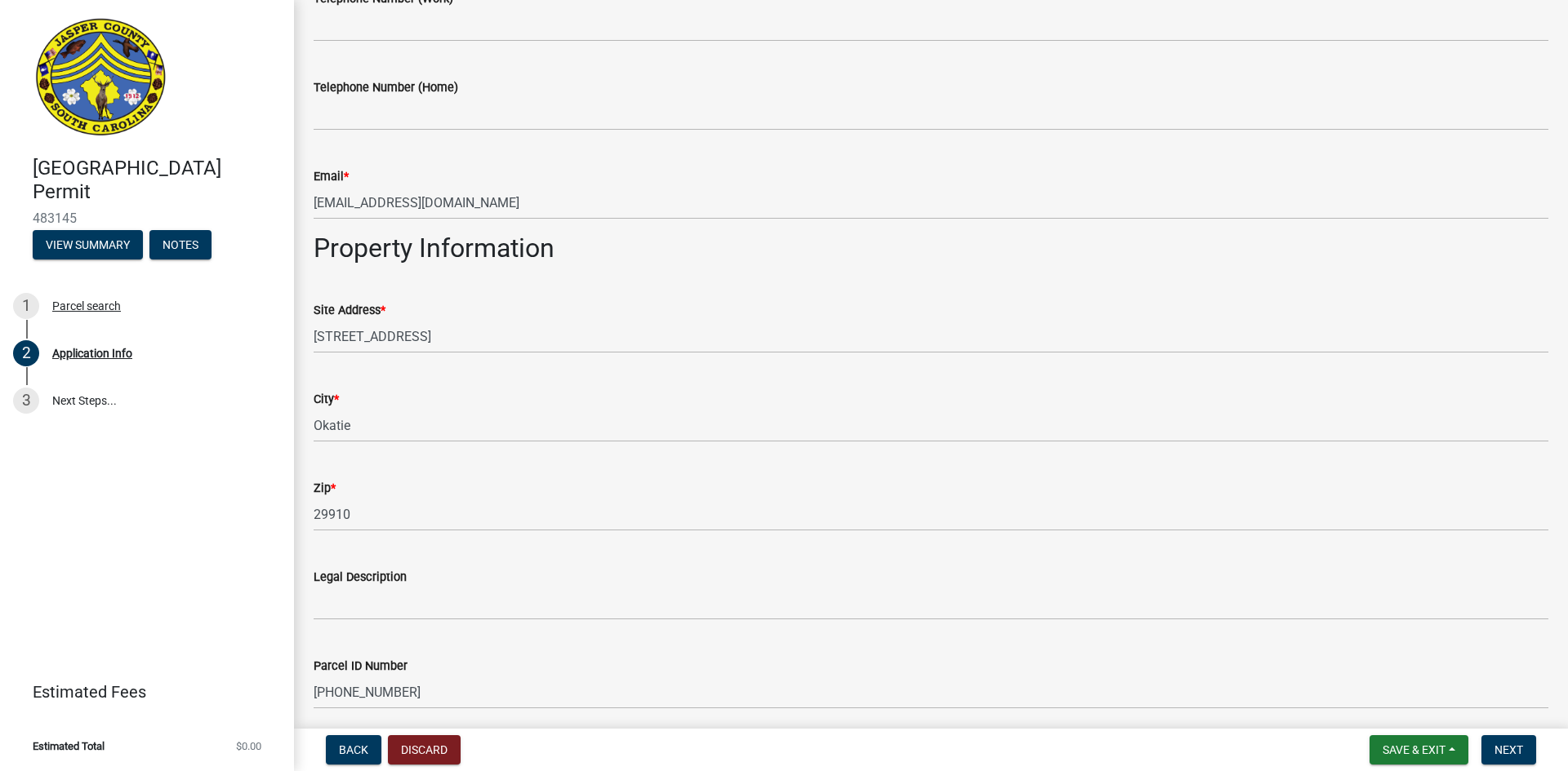
click at [392, 487] on div "Zip *" at bounding box center [931, 487] width 1235 height 19
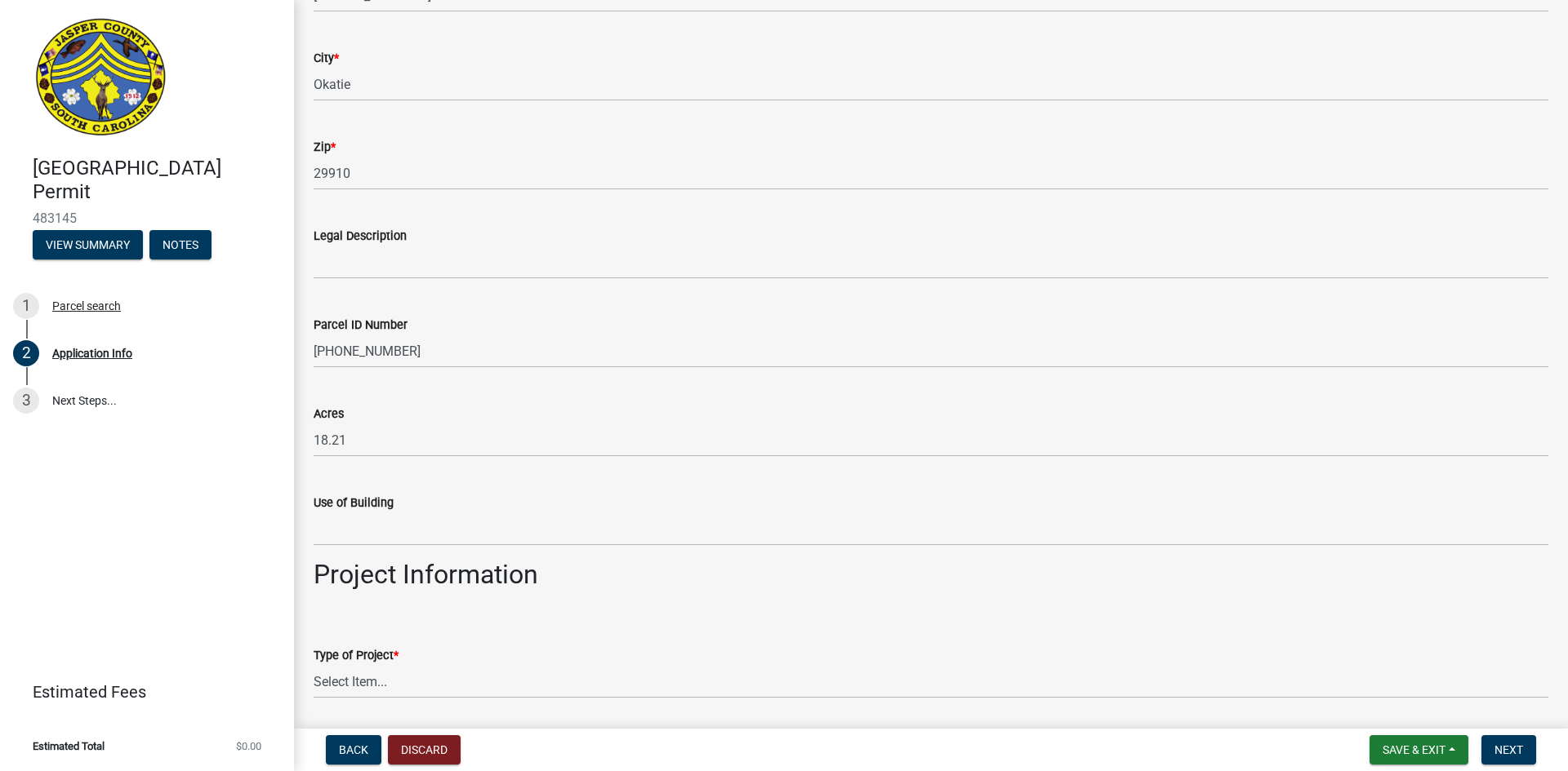
scroll to position [1224, 0]
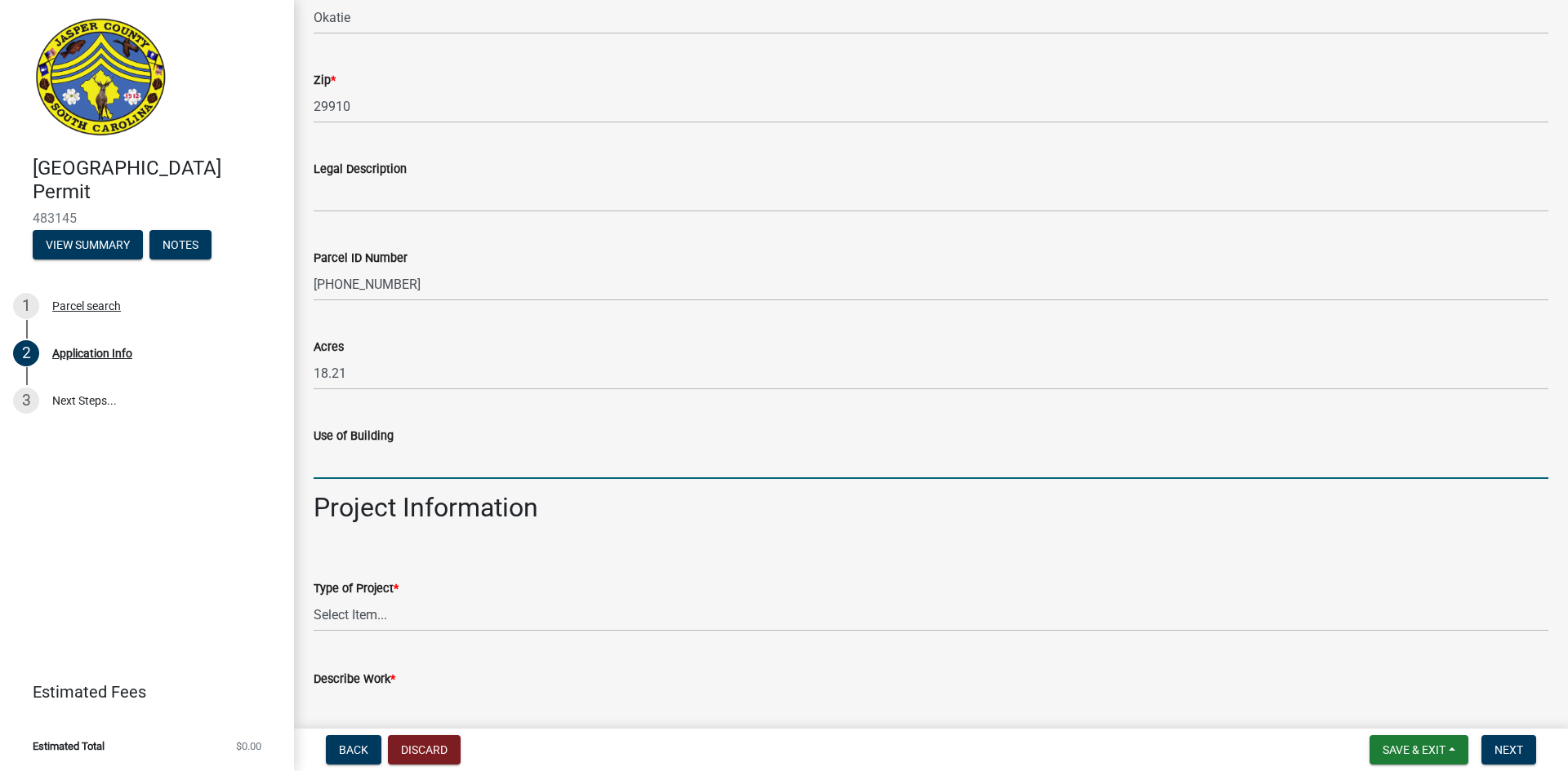
click at [331, 460] on input "Use of Building" at bounding box center [931, 462] width 1235 height 34
click at [371, 611] on select "Select Item... Construction Trailer/Shipping Container Residential Demolition C…" at bounding box center [931, 615] width 1235 height 34
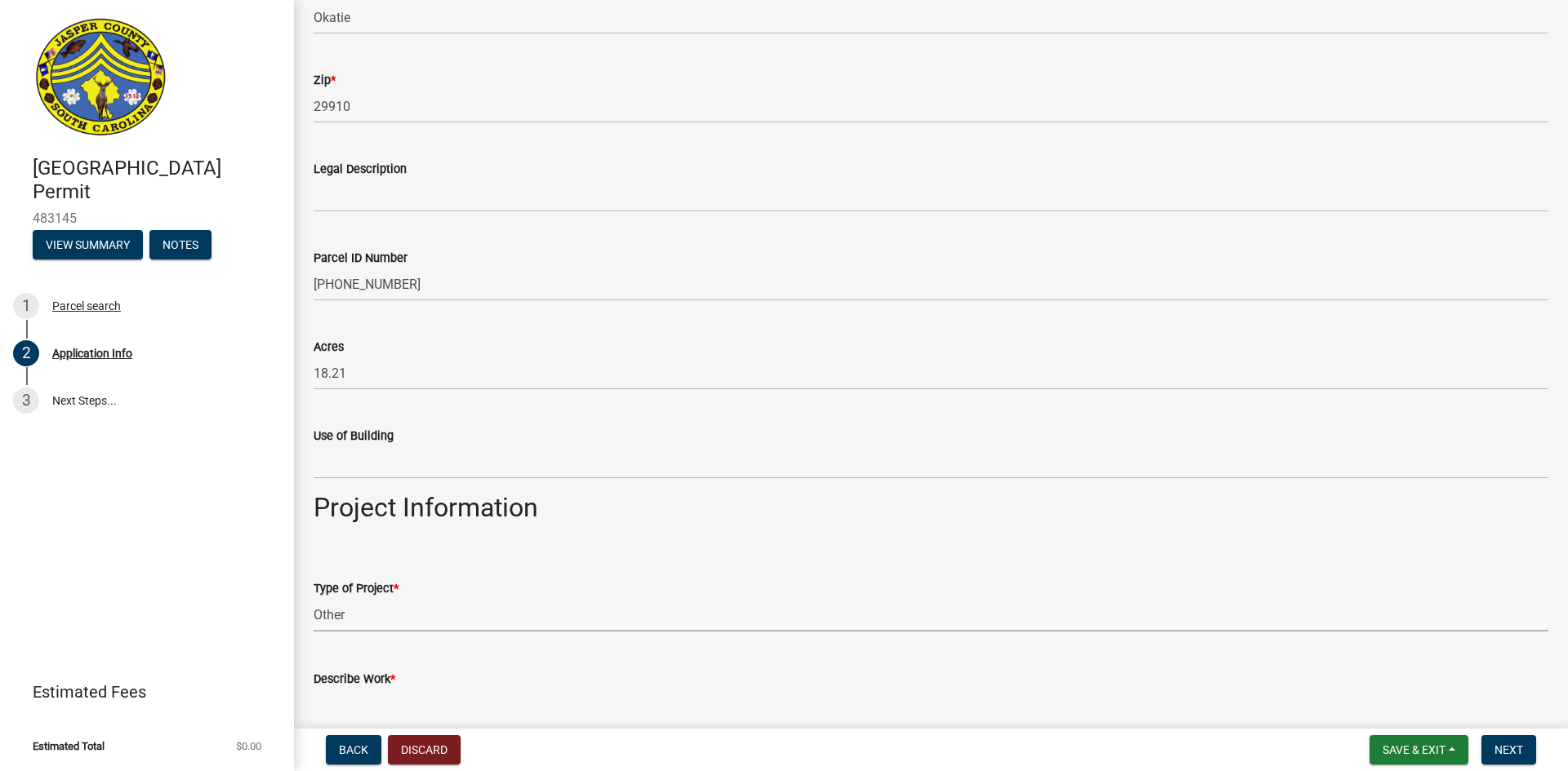
click at [313, 598] on select "Select Item... Construction Trailer/Shipping Container Residential Demolition C…" at bounding box center [931, 615] width 1235 height 34
select select "6570ce79-212e-4c42-b64f-f74b85e12671"
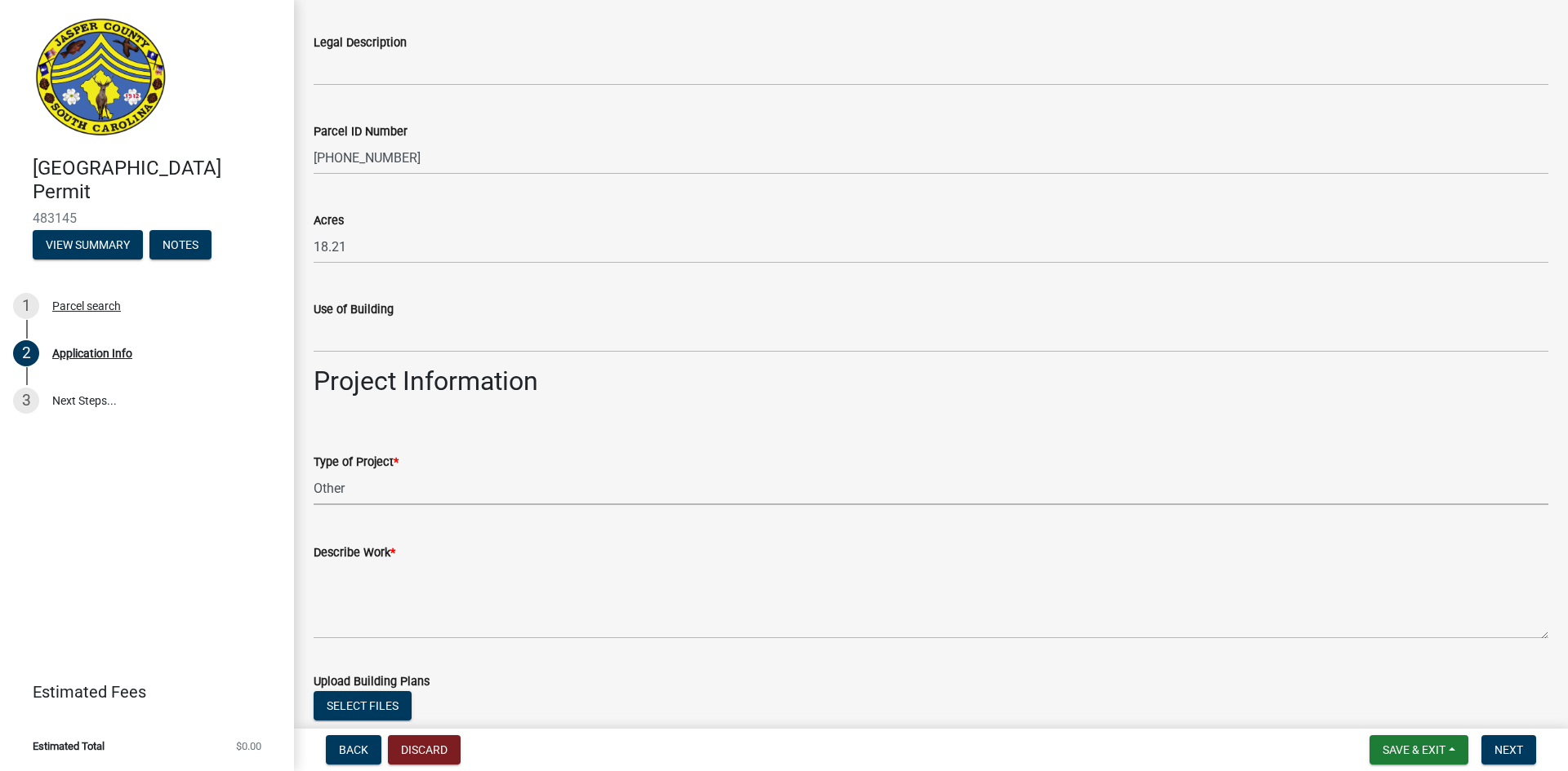
scroll to position [1387, 0]
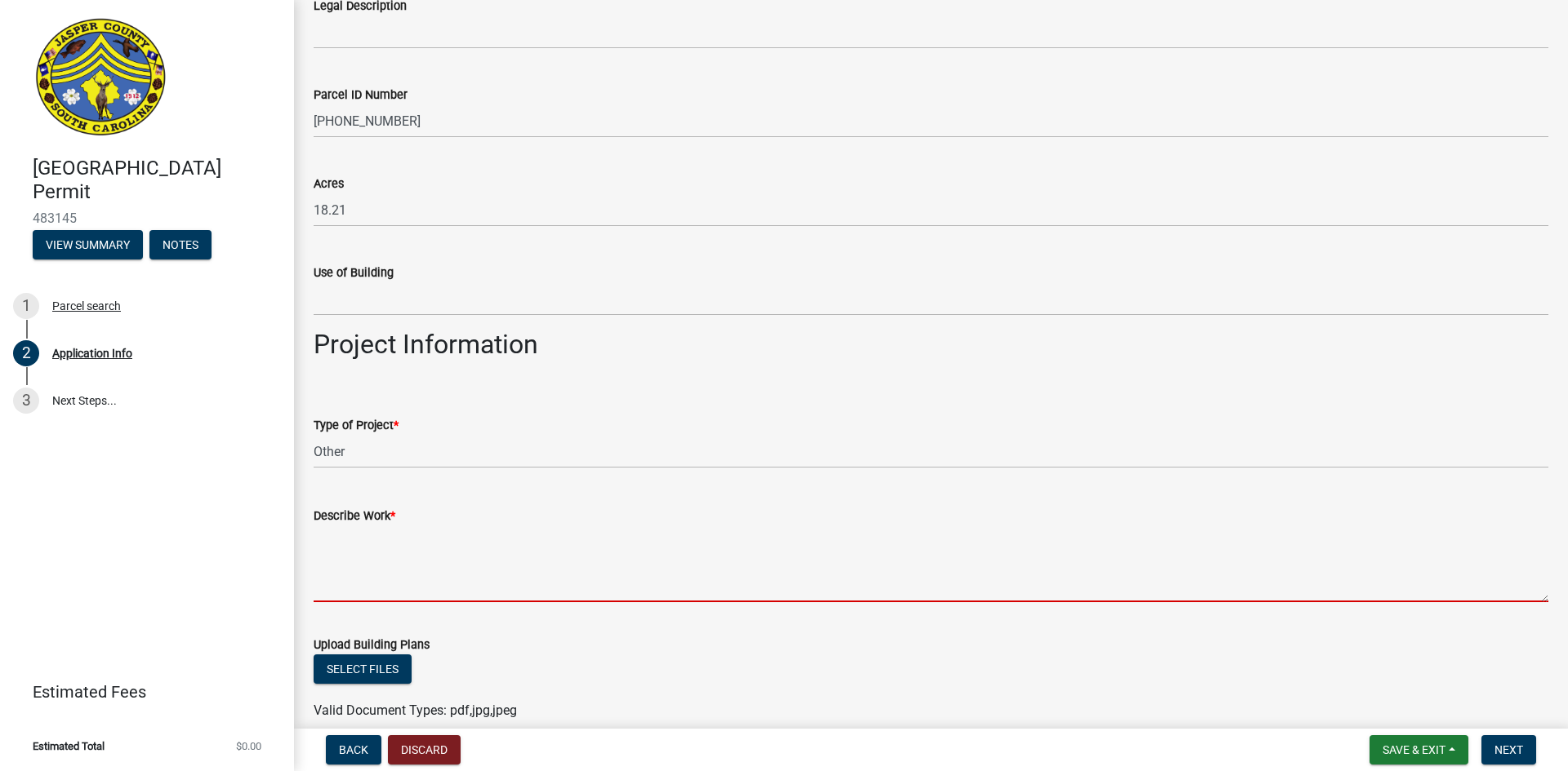
click at [351, 582] on textarea "Describe Work *" at bounding box center [931, 563] width 1235 height 77
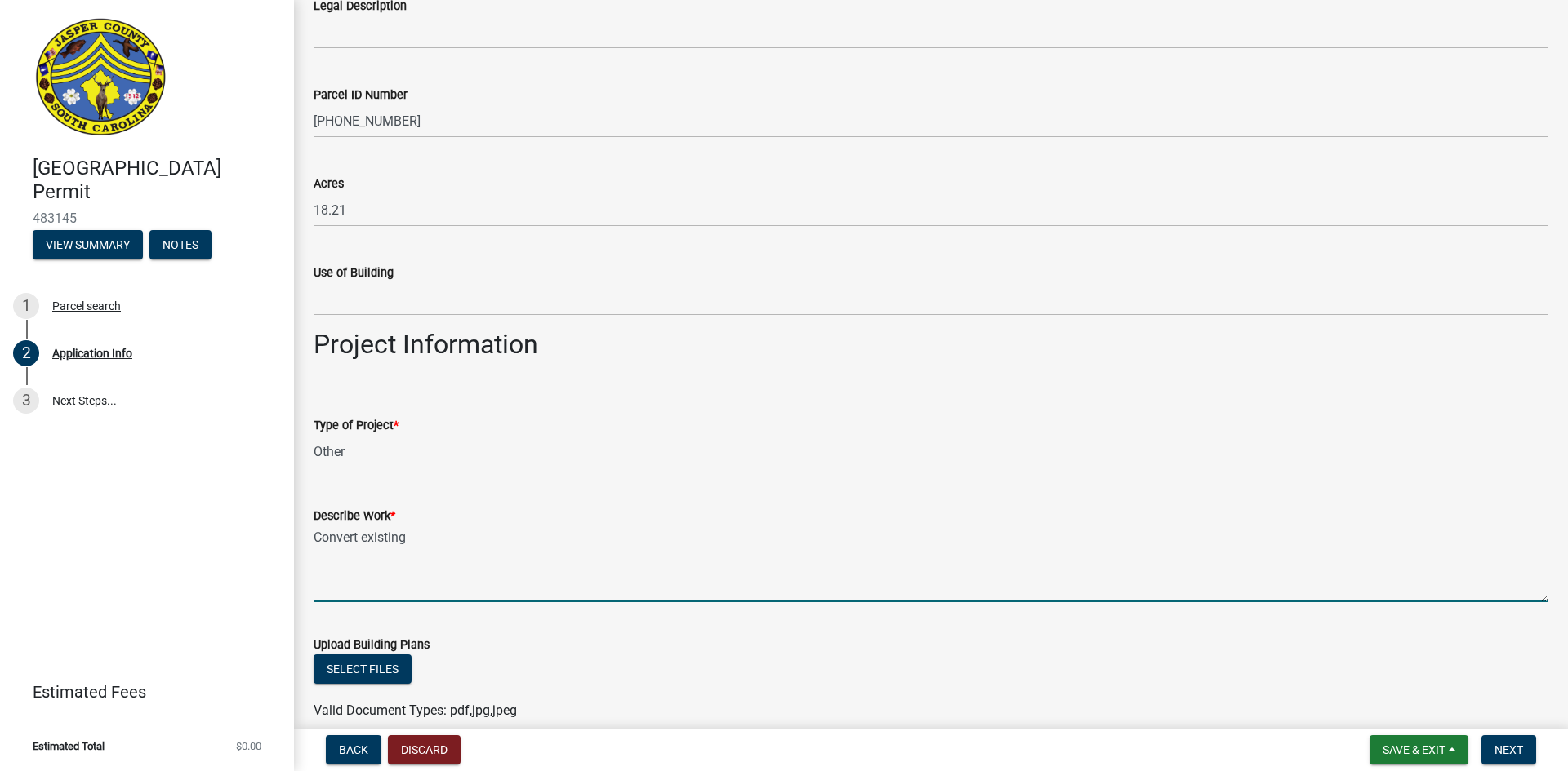
click at [340, 575] on textarea "Convert existing" at bounding box center [931, 563] width 1235 height 77
click at [415, 545] on textarea "Convert existing" at bounding box center [931, 563] width 1235 height 77
click at [477, 540] on textarea "Convert existing Sing" at bounding box center [931, 563] width 1235 height 77
click at [410, 540] on textarea "Convert existing Single faced 10'6" x 36' billboard to Digital face" at bounding box center [931, 563] width 1235 height 77
click at [731, 534] on textarea "Convert existing static Single faced 10'6" x 36' billboard to Digital face" at bounding box center [931, 563] width 1235 height 77
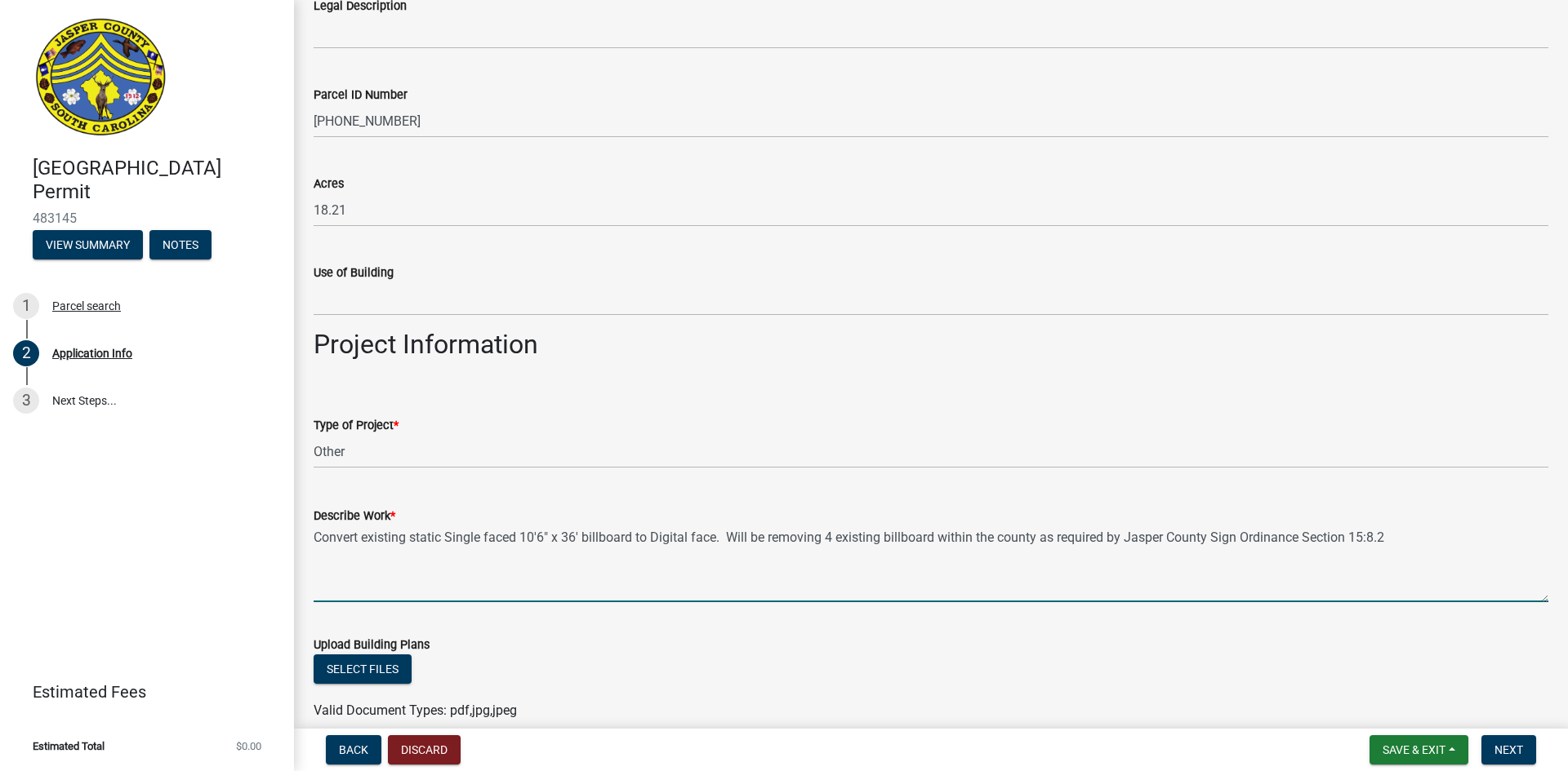
drag, startPoint x: 882, startPoint y: 535, endPoint x: 839, endPoint y: 537, distance: 43.0
click at [839, 537] on textarea "Convert existing static Single faced 10'6" x 36' billboard to Digital face. Wil…" at bounding box center [931, 563] width 1235 height 77
click at [925, 540] on textarea "Convert existing static Single faced 10'6" x 36' billboard to Digital face. Wil…" at bounding box center [931, 563] width 1235 height 77
type textarea "Convert existing static Single faced 10'6" x 36' billboard to Digital face. Wil…"
